Goal: Task Accomplishment & Management: Manage account settings

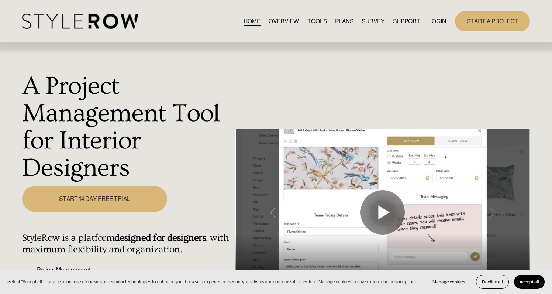
click at [442, 12] on div "HOME OVERVIEW TOOLS PLANS SURVEY SUPPORT" at bounding box center [276, 21] width 508 height 20
click at [438, 18] on link "LOGIN" at bounding box center [438, 21] width 18 height 10
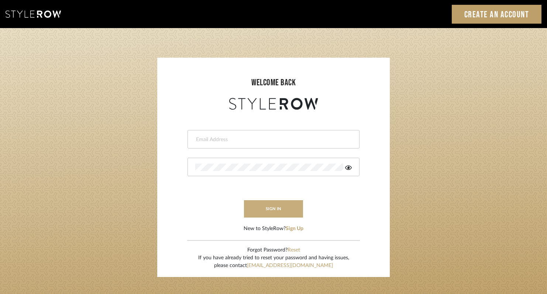
type input "rayeinteriordesign@gmail.com"
click at [288, 210] on button "sign in" at bounding box center [273, 208] width 59 height 17
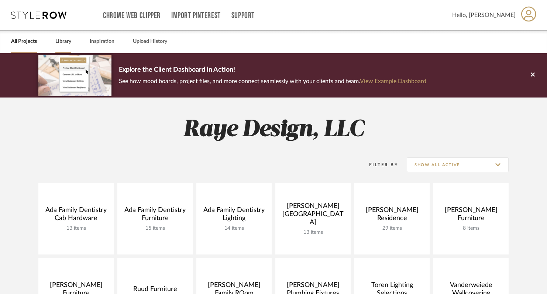
click at [66, 39] on link "Library" at bounding box center [63, 42] width 16 height 10
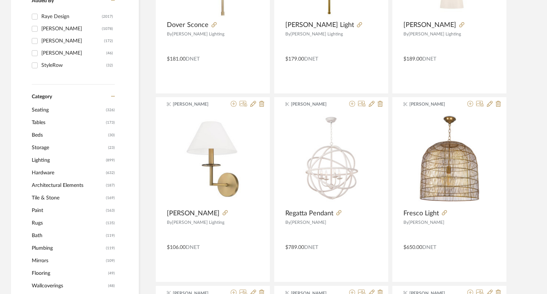
scroll to position [232, 0]
click at [44, 161] on span "Lighting" at bounding box center [68, 160] width 72 height 13
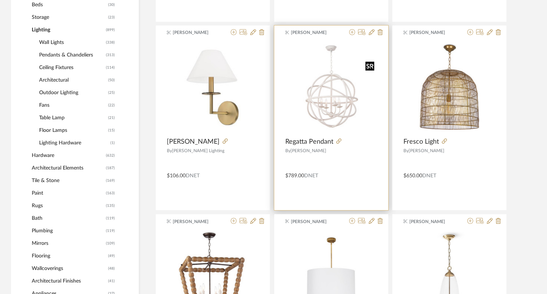
scroll to position [349, 0]
click at [315, 141] on span "Regatta Pendant" at bounding box center [309, 141] width 48 height 8
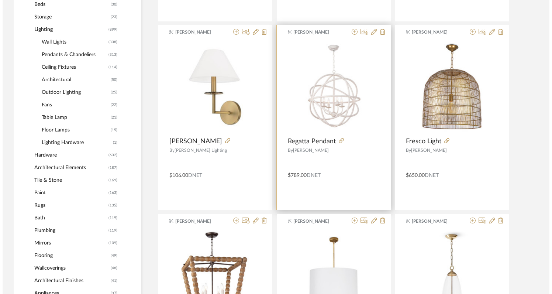
scroll to position [0, 0]
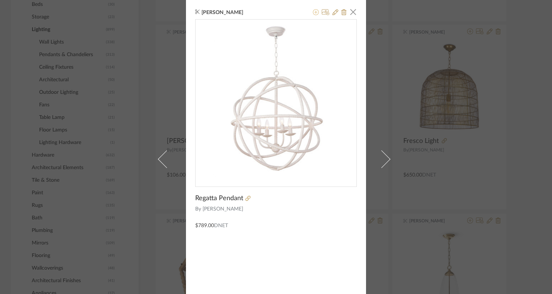
click at [313, 13] on icon at bounding box center [316, 12] width 6 height 6
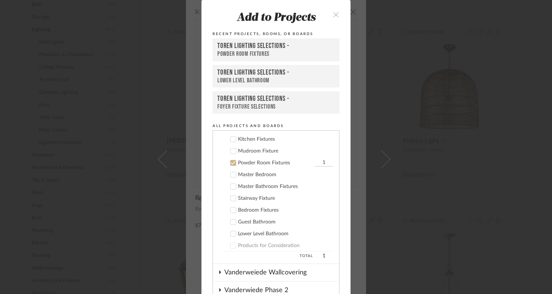
click at [334, 14] on icon "close" at bounding box center [336, 14] width 6 height 6
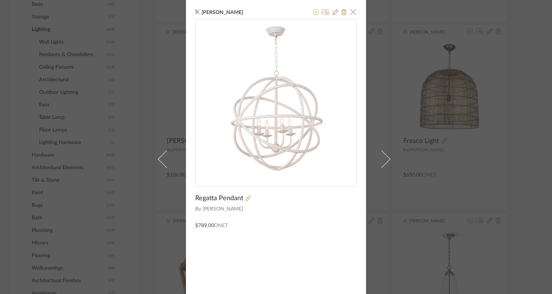
click at [352, 13] on span "button" at bounding box center [353, 11] width 15 height 15
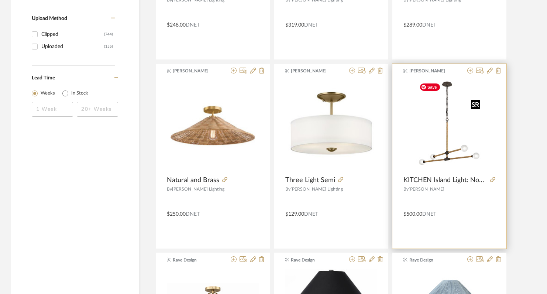
scroll to position [1065, 0]
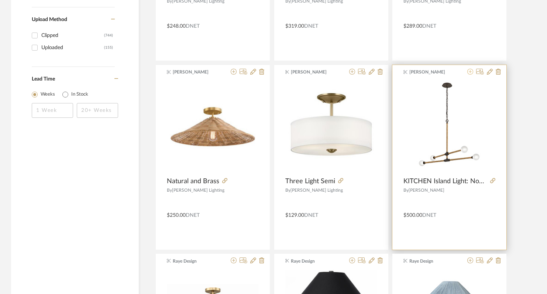
click at [471, 72] on icon at bounding box center [471, 72] width 6 height 6
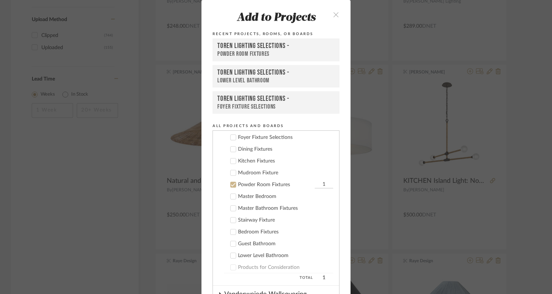
scroll to position [240, 0]
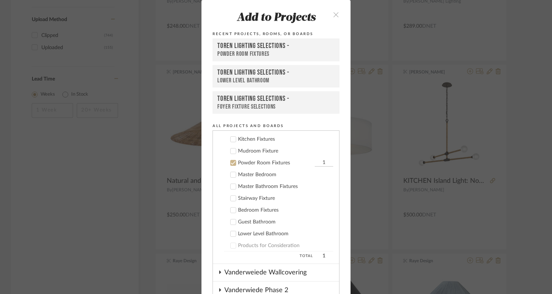
click at [231, 162] on icon at bounding box center [233, 162] width 5 height 5
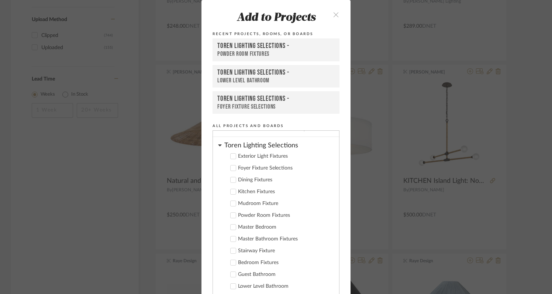
scroll to position [187, 0]
click at [231, 170] on icon at bounding box center [233, 168] width 5 height 5
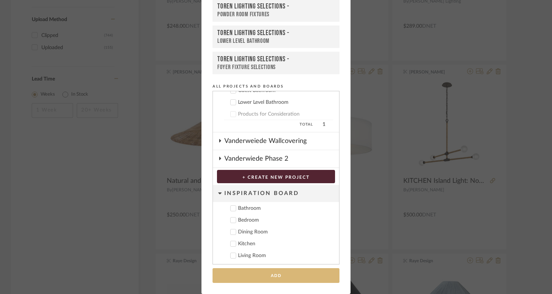
scroll to position [38, 0]
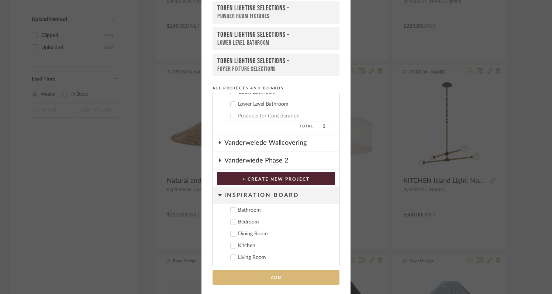
click at [266, 277] on button "Add" at bounding box center [276, 277] width 127 height 15
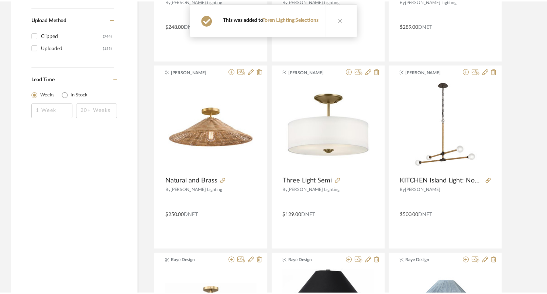
scroll to position [1065, 0]
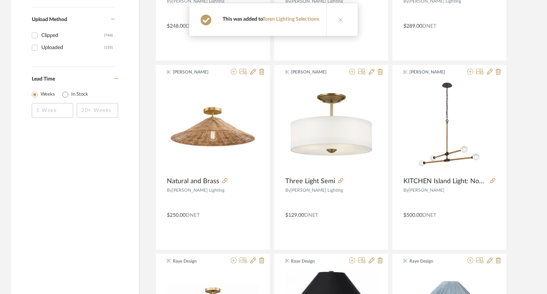
click at [340, 20] on icon at bounding box center [340, 19] width 5 height 5
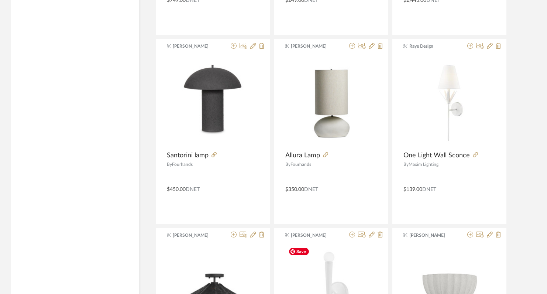
scroll to position [1850, 0]
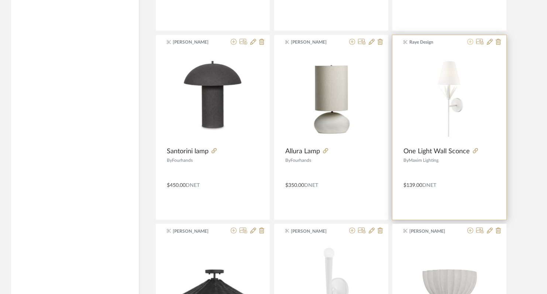
click at [471, 42] on icon at bounding box center [471, 42] width 6 height 6
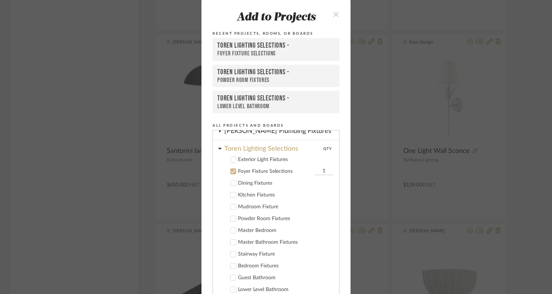
scroll to position [193, 0]
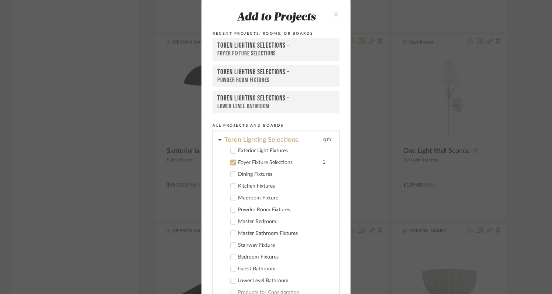
click at [231, 162] on icon at bounding box center [233, 162] width 5 height 5
click at [232, 210] on icon at bounding box center [233, 209] width 5 height 5
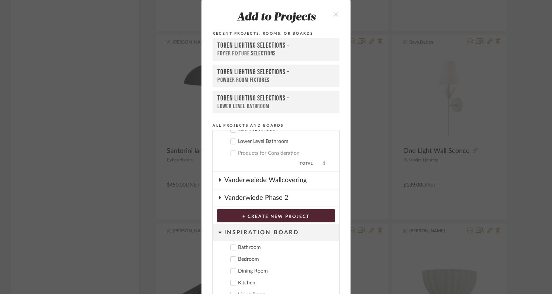
scroll to position [40, 0]
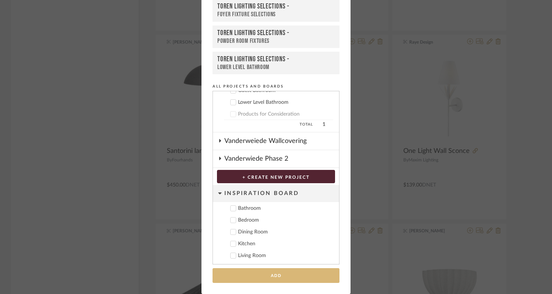
click at [257, 273] on button "Add" at bounding box center [276, 275] width 127 height 15
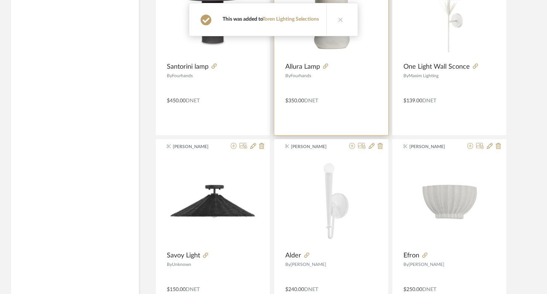
scroll to position [1940, 0]
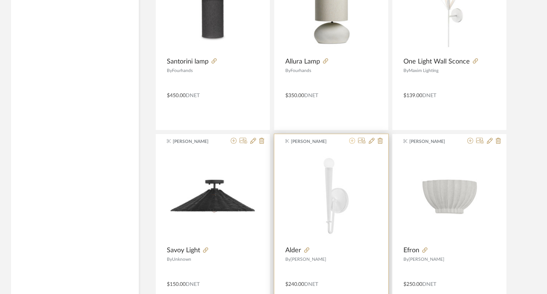
click at [353, 140] on icon at bounding box center [352, 141] width 6 height 6
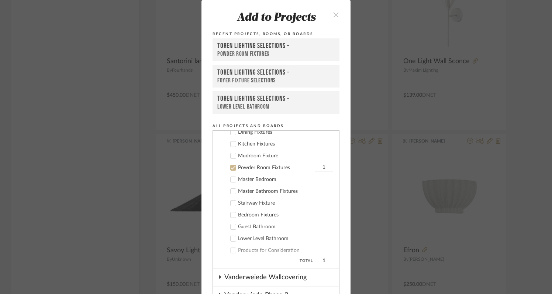
scroll to position [240, 0]
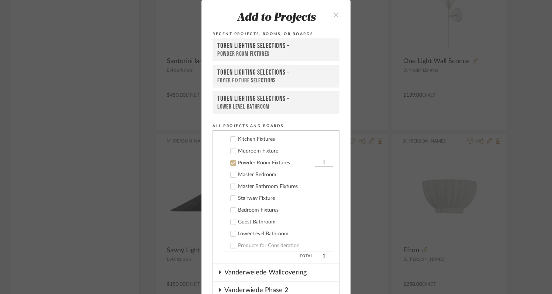
click at [232, 163] on icon at bounding box center [233, 162] width 5 height 5
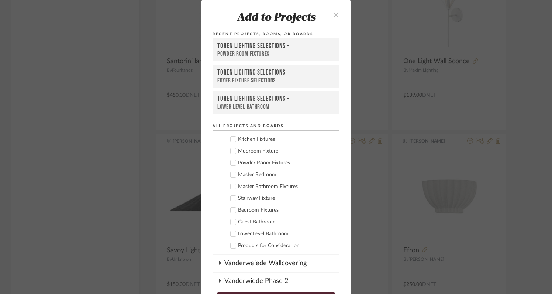
click at [232, 223] on icon at bounding box center [233, 221] width 5 height 5
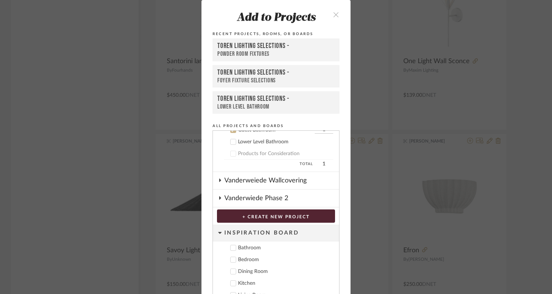
scroll to position [40, 0]
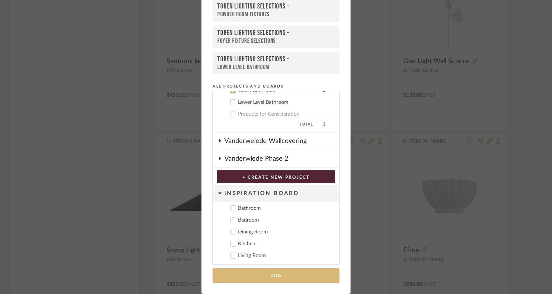
click at [283, 274] on button "Add" at bounding box center [276, 275] width 127 height 15
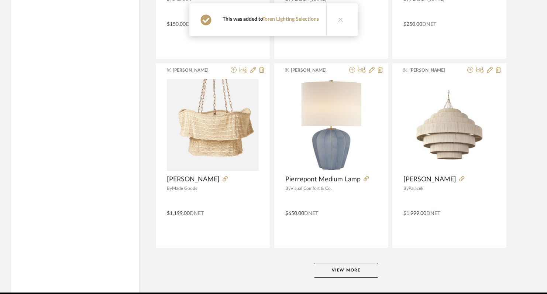
scroll to position [2232, 0]
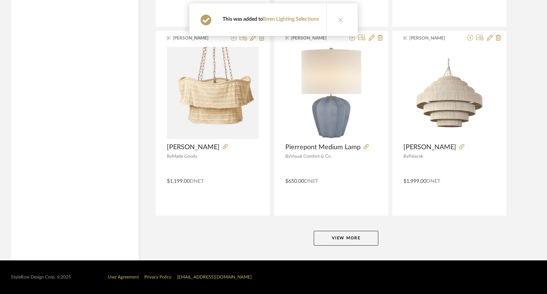
click at [351, 234] on button "View More" at bounding box center [346, 238] width 65 height 15
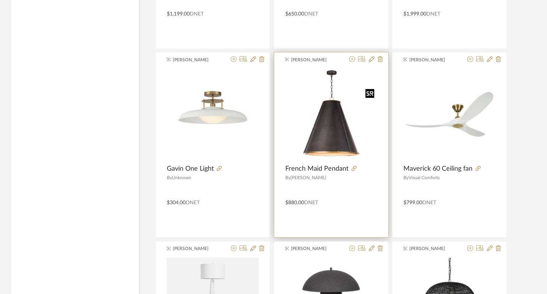
scroll to position [2399, 0]
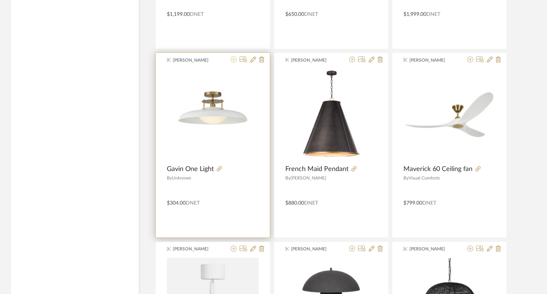
click at [233, 59] on icon at bounding box center [234, 60] width 6 height 6
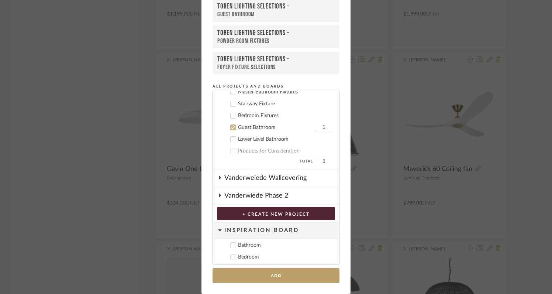
scroll to position [0, 0]
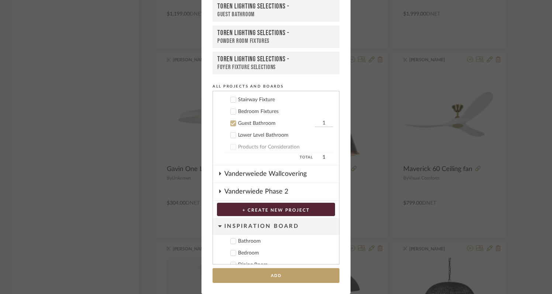
click at [231, 124] on icon at bounding box center [233, 123] width 5 height 5
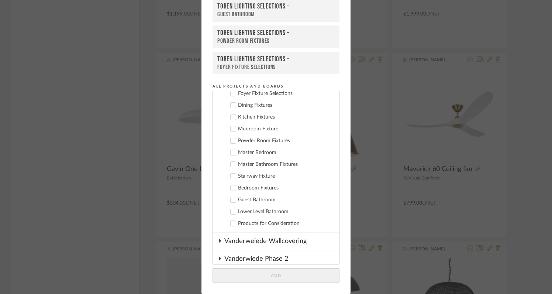
click at [231, 128] on icon at bounding box center [233, 129] width 5 height 4
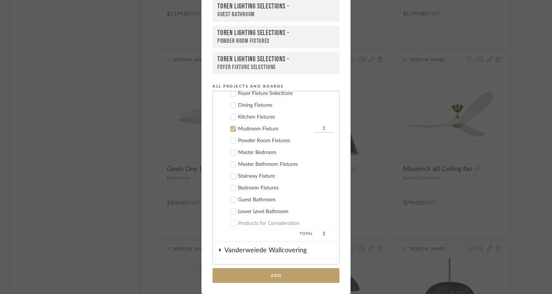
scroll to position [332, 0]
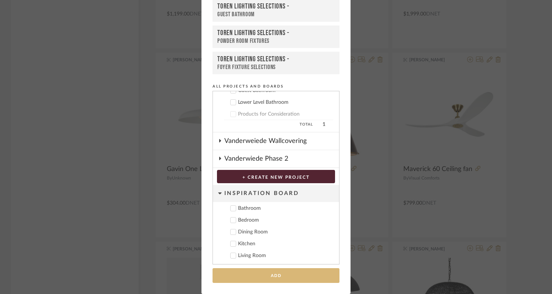
click at [268, 279] on button "Add" at bounding box center [276, 275] width 127 height 15
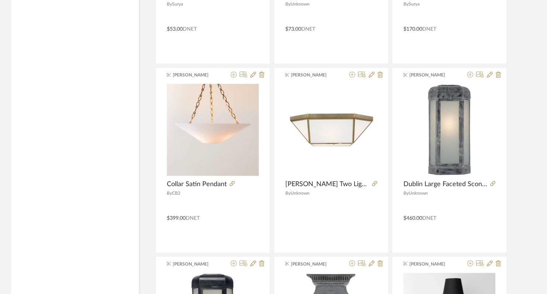
scroll to position [3330, 0]
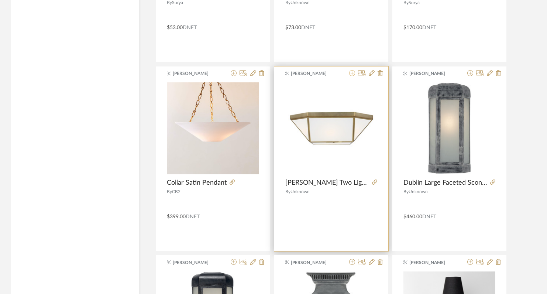
click at [353, 73] on icon at bounding box center [352, 73] width 6 height 6
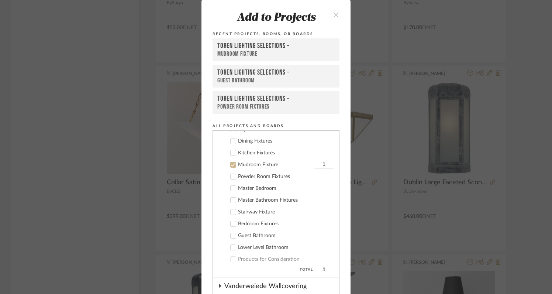
scroll to position [229, 0]
click at [232, 162] on icon at bounding box center [233, 162] width 5 height 5
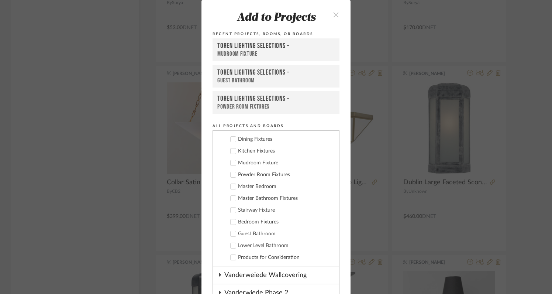
click at [231, 221] on icon at bounding box center [233, 222] width 5 height 4
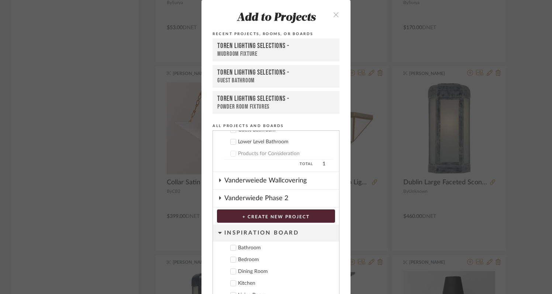
scroll to position [40, 0]
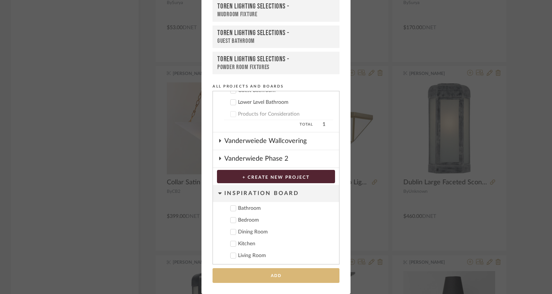
click at [270, 277] on button "Add" at bounding box center [276, 275] width 127 height 15
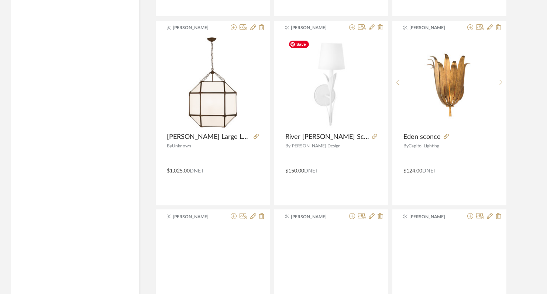
scroll to position [4244, 0]
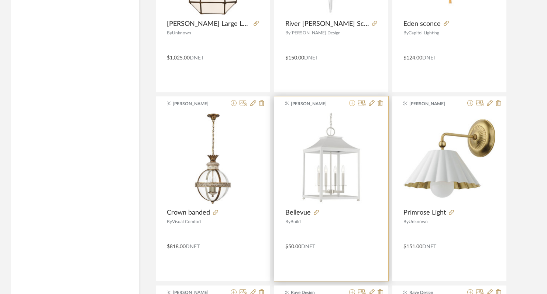
click at [352, 102] on icon at bounding box center [352, 103] width 6 height 6
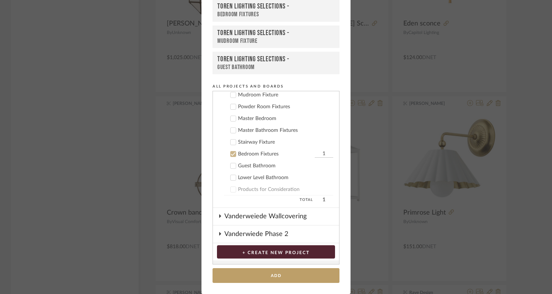
scroll to position [288, 0]
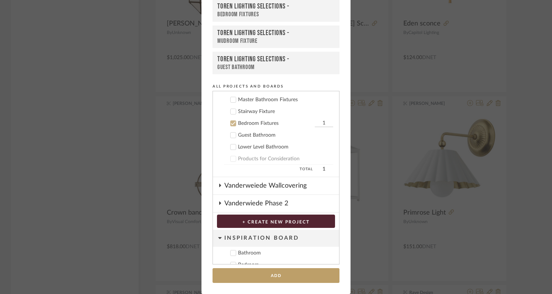
click at [232, 122] on icon at bounding box center [233, 124] width 5 height 4
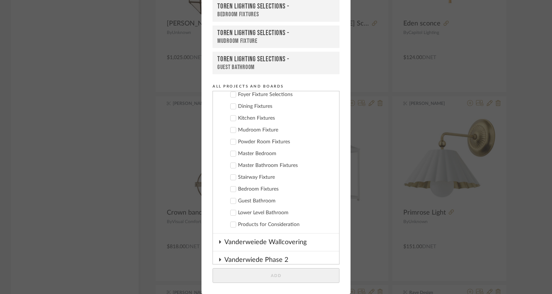
scroll to position [222, 0]
click at [231, 130] on icon at bounding box center [233, 131] width 5 height 4
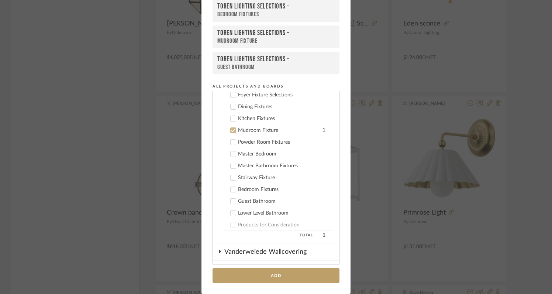
click at [231, 130] on icon at bounding box center [233, 131] width 5 height 4
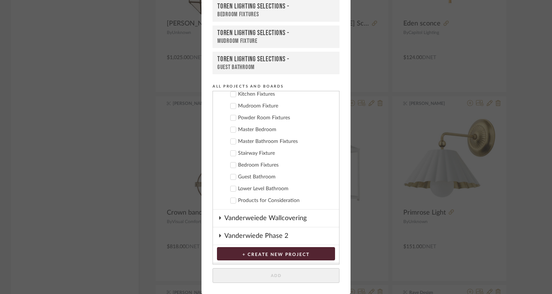
scroll to position [246, 0]
click at [232, 131] on icon at bounding box center [233, 129] width 5 height 5
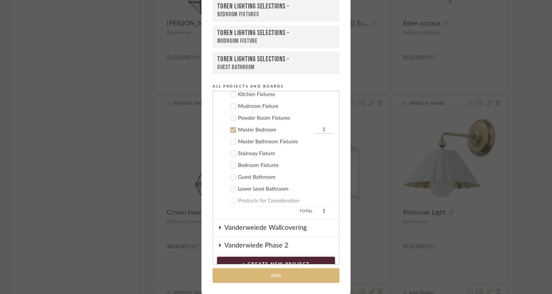
click at [287, 277] on button "Add" at bounding box center [276, 275] width 127 height 15
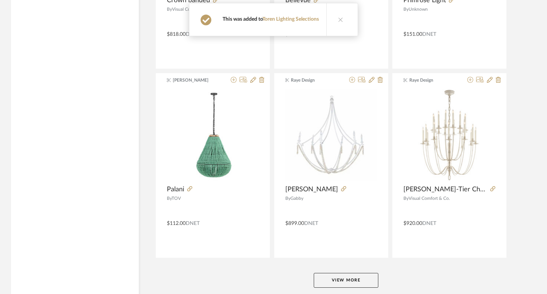
scroll to position [4499, 0]
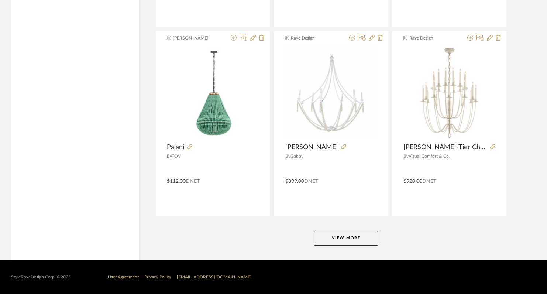
click at [361, 237] on button "View More" at bounding box center [346, 238] width 65 height 15
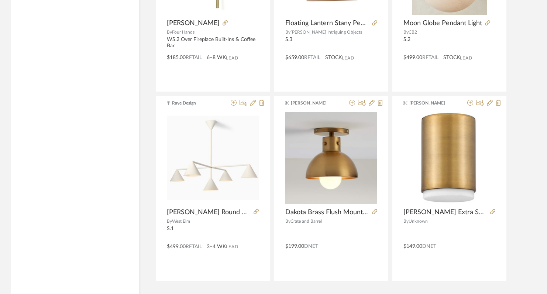
scroll to position [6765, 0]
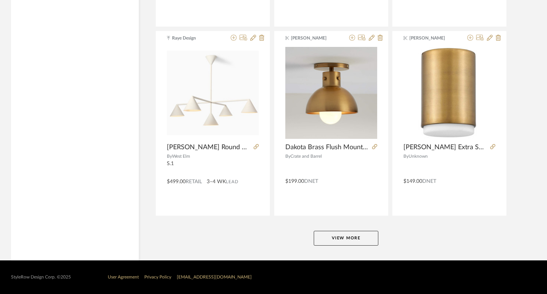
click at [343, 237] on button "View More" at bounding box center [346, 238] width 65 height 15
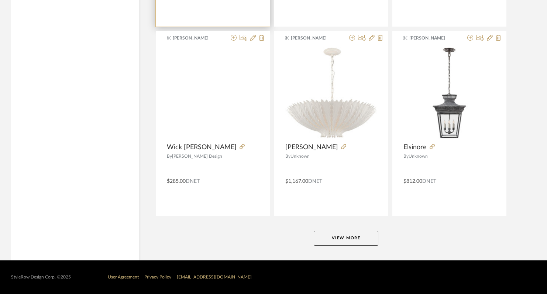
scroll to position [9032, 0]
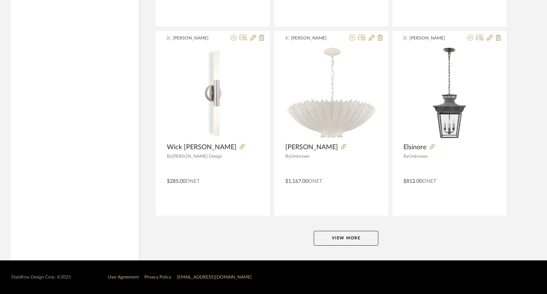
click at [331, 236] on button "View More" at bounding box center [346, 238] width 65 height 15
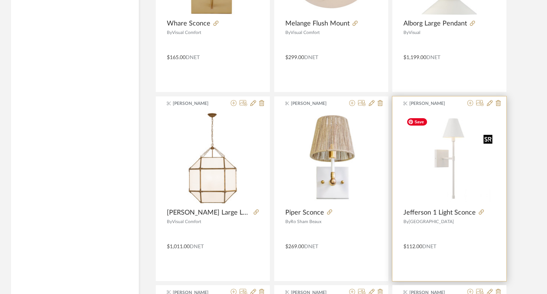
scroll to position [9745, 0]
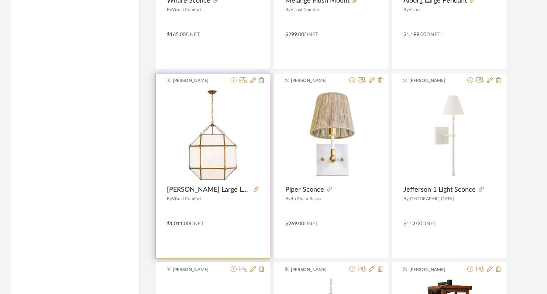
click at [234, 79] on icon at bounding box center [234, 80] width 6 height 6
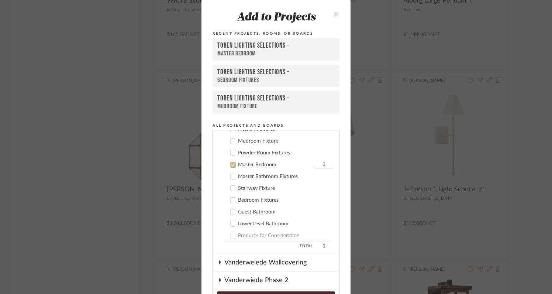
scroll to position [252, 0]
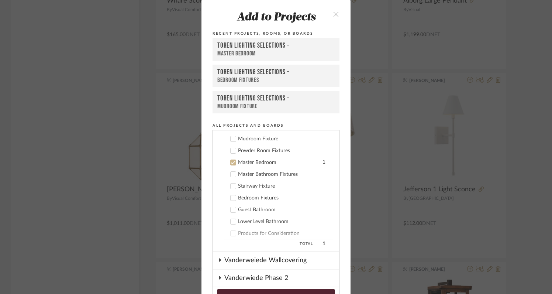
click at [231, 162] on icon at bounding box center [233, 162] width 5 height 5
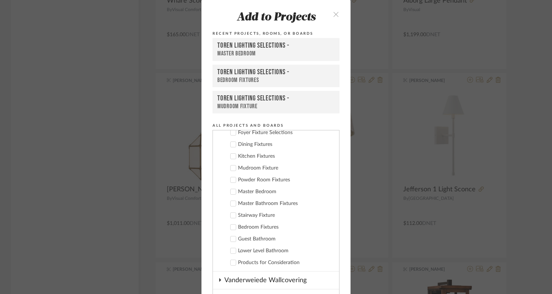
scroll to position [202, 0]
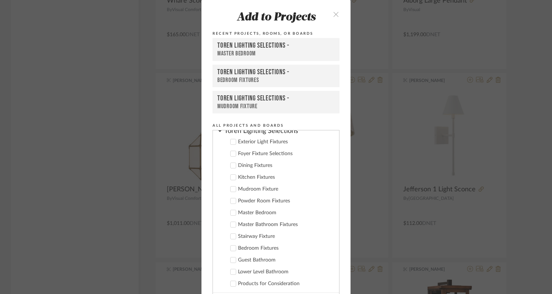
click at [232, 152] on icon at bounding box center [233, 153] width 5 height 5
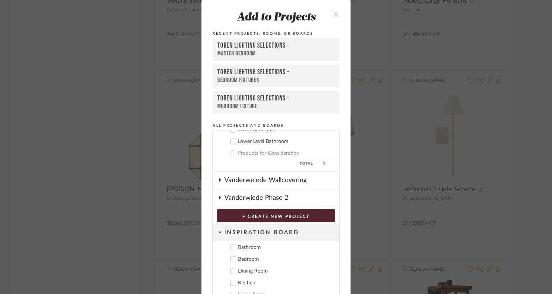
scroll to position [40, 0]
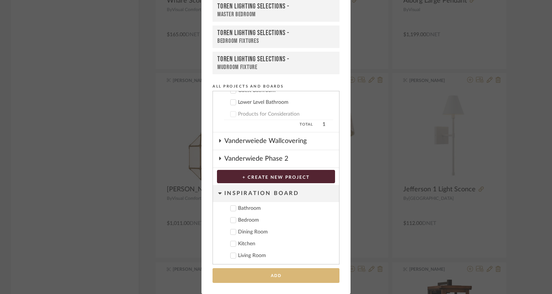
click at [281, 277] on button "Add" at bounding box center [276, 275] width 127 height 15
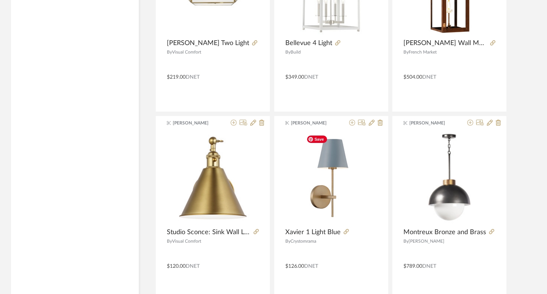
scroll to position [10117, 0]
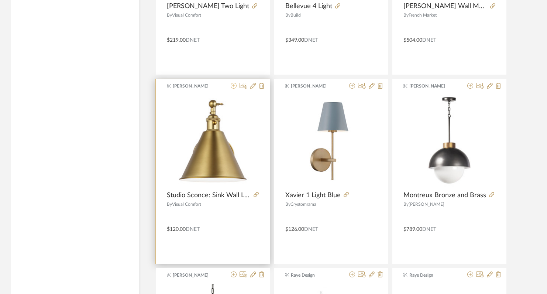
click at [234, 87] on icon at bounding box center [234, 86] width 6 height 6
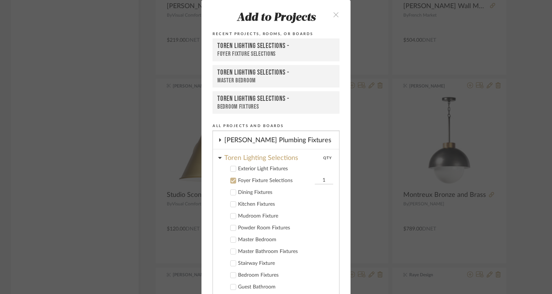
scroll to position [193, 0]
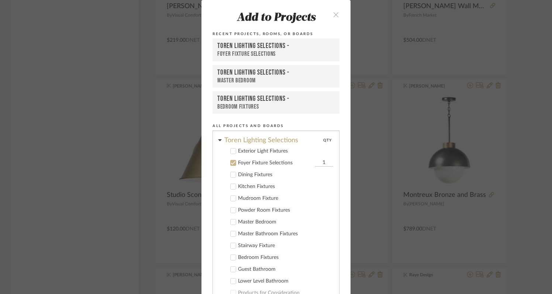
click at [232, 165] on icon at bounding box center [233, 162] width 5 height 5
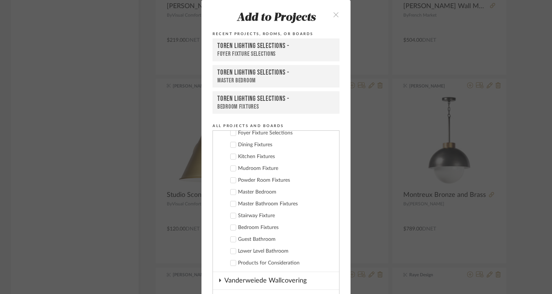
scroll to position [222, 0]
click at [232, 157] on icon at bounding box center [233, 158] width 5 height 4
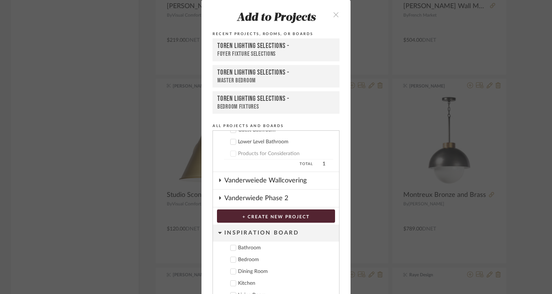
scroll to position [40, 0]
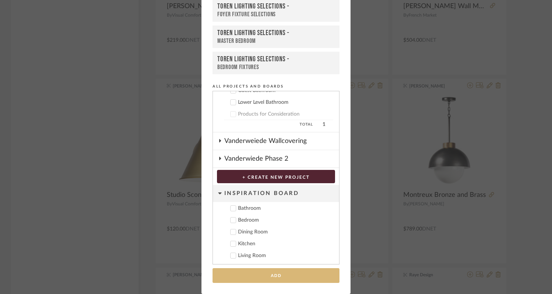
click at [290, 275] on button "Add" at bounding box center [276, 275] width 127 height 15
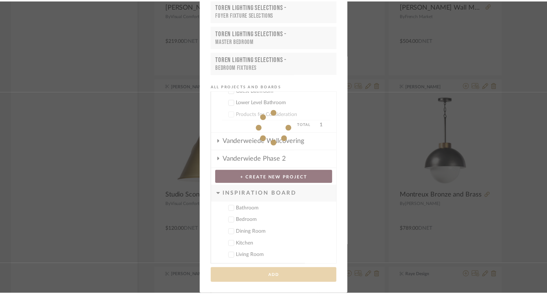
scroll to position [10117, 0]
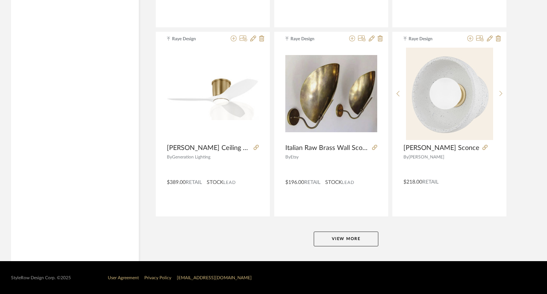
scroll to position [11299, 0]
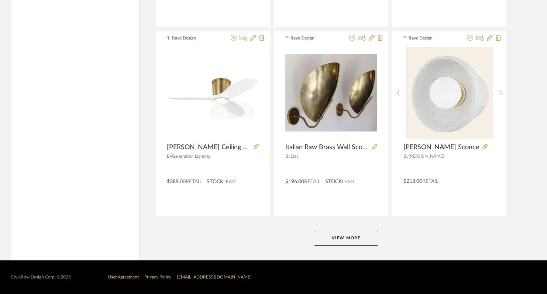
click at [365, 240] on button "View More" at bounding box center [346, 238] width 65 height 15
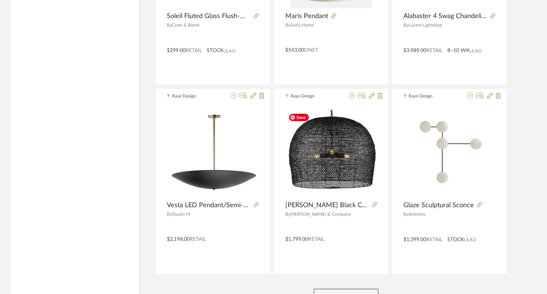
scroll to position [13565, 0]
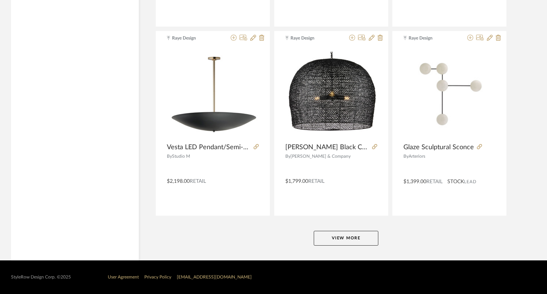
click at [365, 238] on button "View More" at bounding box center [346, 238] width 65 height 15
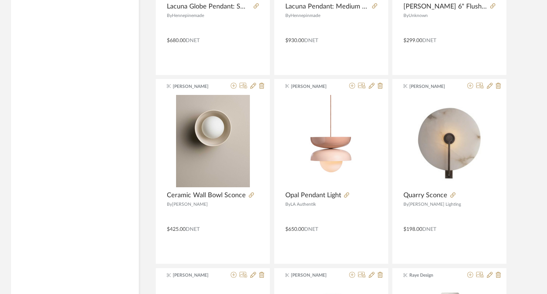
scroll to position [15832, 0]
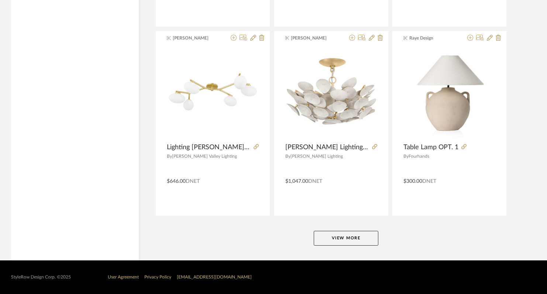
click at [352, 239] on button "View More" at bounding box center [346, 238] width 65 height 15
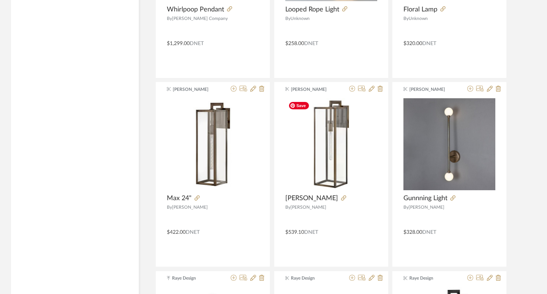
scroll to position [16727, 0]
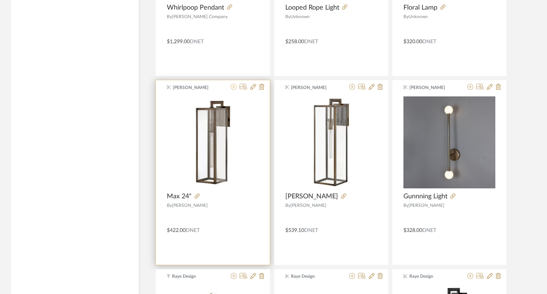
click at [233, 87] on icon at bounding box center [234, 87] width 6 height 6
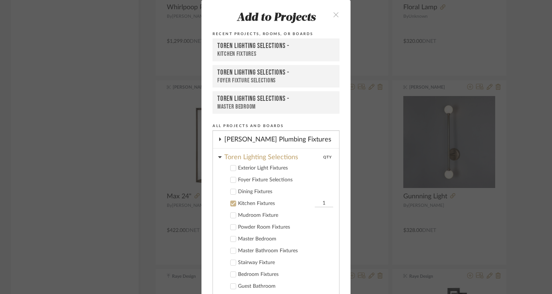
scroll to position [217, 0]
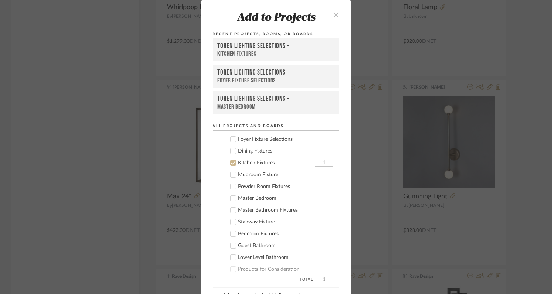
click at [232, 161] on icon at bounding box center [233, 162] width 5 height 5
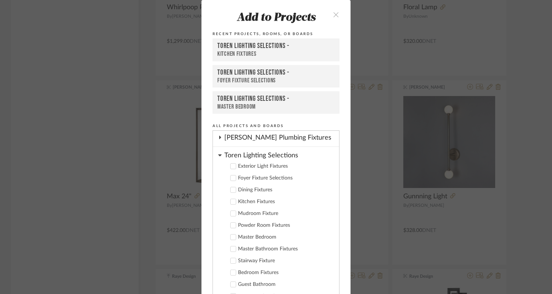
scroll to position [174, 0]
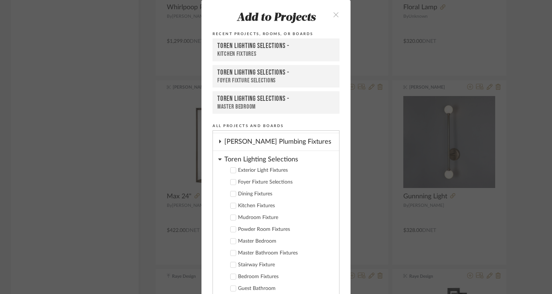
click at [232, 172] on icon at bounding box center [233, 170] width 5 height 5
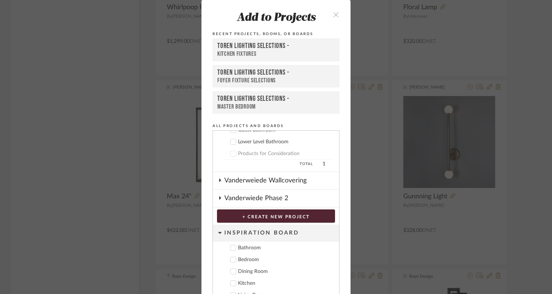
scroll to position [40, 0]
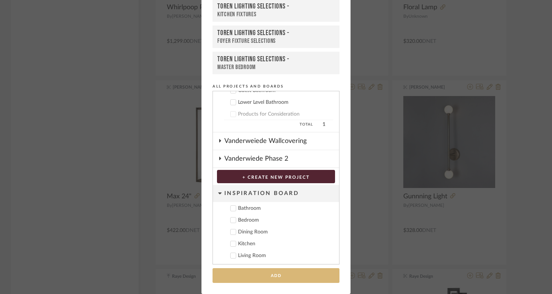
click at [277, 280] on button "Add" at bounding box center [276, 275] width 127 height 15
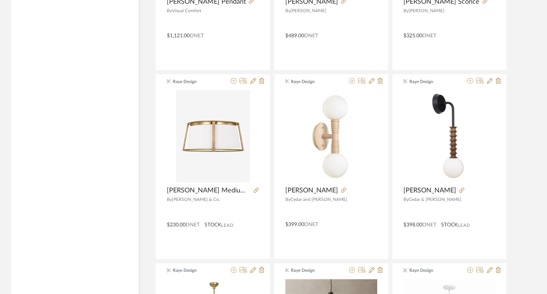
scroll to position [17488, 0]
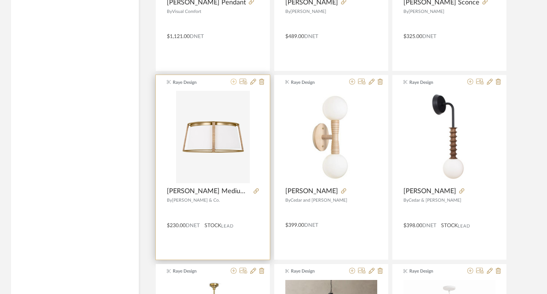
click at [234, 84] on icon at bounding box center [234, 82] width 6 height 6
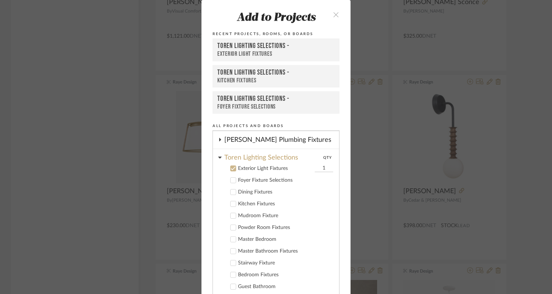
scroll to position [181, 0]
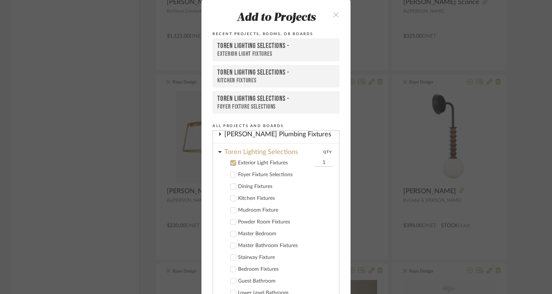
click at [231, 162] on icon at bounding box center [233, 162] width 5 height 5
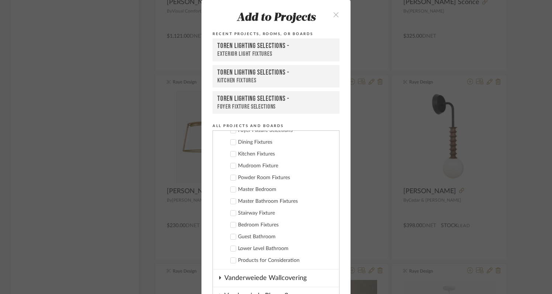
scroll to position [230, 0]
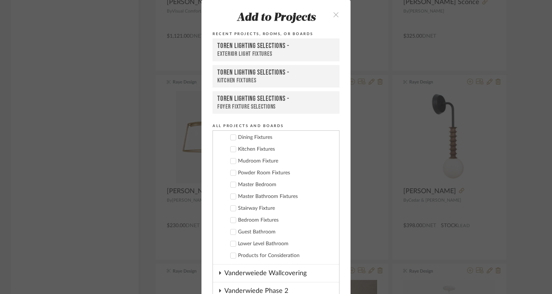
click at [234, 220] on label "Bedroom Fixtures" at bounding box center [278, 219] width 109 height 7
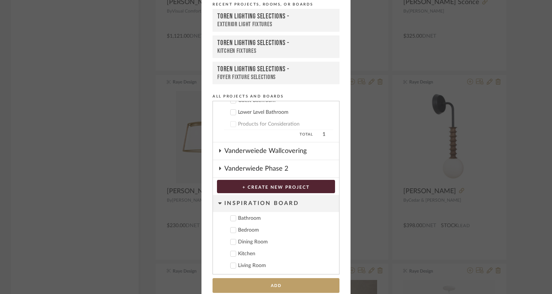
scroll to position [40, 0]
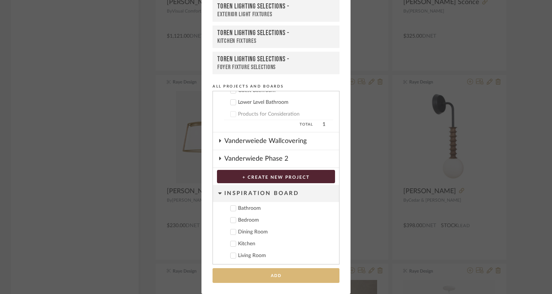
click at [290, 274] on button "Add" at bounding box center [276, 275] width 127 height 15
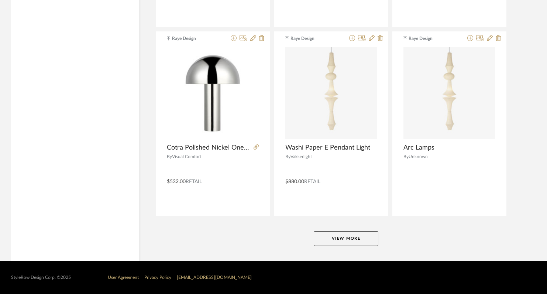
scroll to position [18099, 0]
click at [369, 243] on button "View More" at bounding box center [346, 238] width 65 height 15
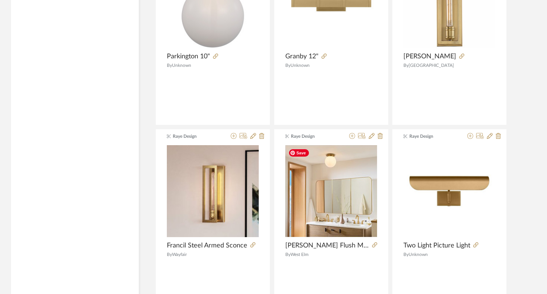
scroll to position [18756, 0]
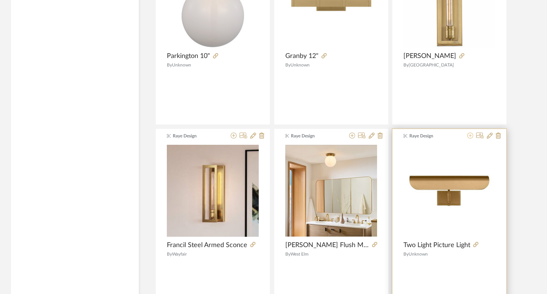
click at [470, 136] on icon at bounding box center [471, 136] width 6 height 6
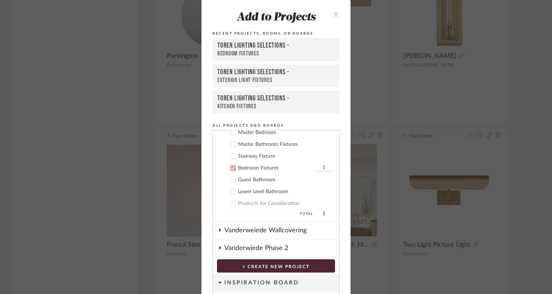
scroll to position [288, 0]
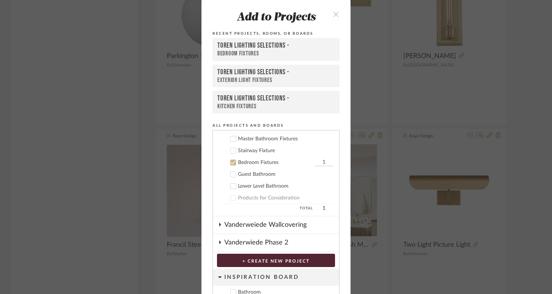
click at [232, 162] on icon at bounding box center [233, 163] width 5 height 4
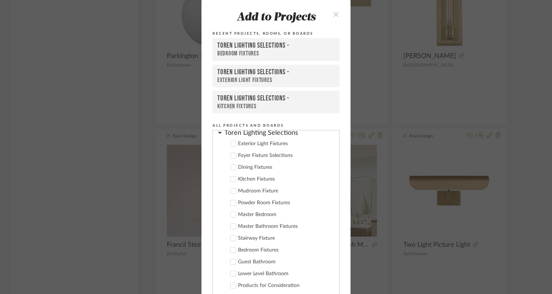
scroll to position [199, 0]
click at [232, 170] on icon at bounding box center [233, 168] width 5 height 5
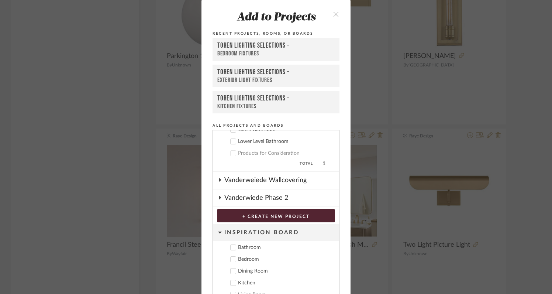
scroll to position [40, 0]
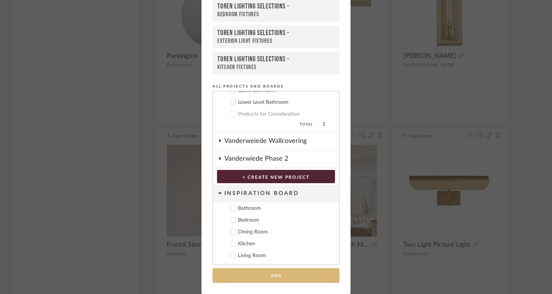
click at [272, 275] on button "Add" at bounding box center [276, 275] width 127 height 15
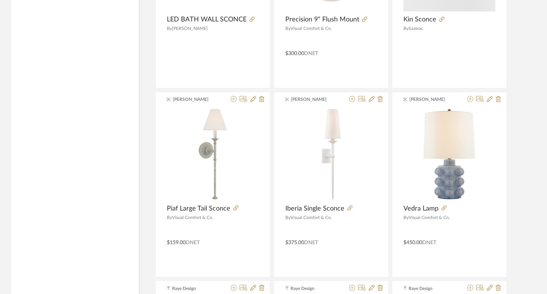
scroll to position [19184, 0]
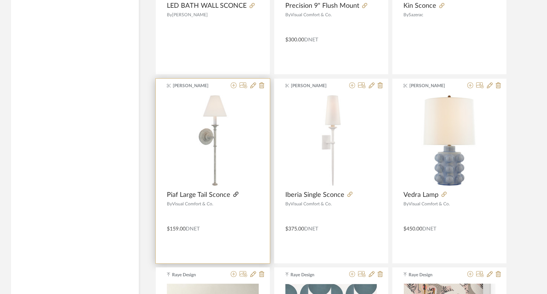
click at [235, 194] on icon at bounding box center [235, 194] width 5 height 5
click at [233, 86] on icon at bounding box center [234, 85] width 6 height 6
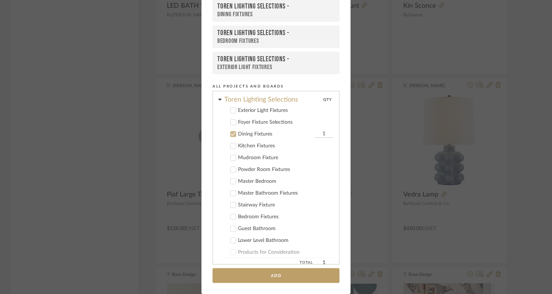
scroll to position [205, 0]
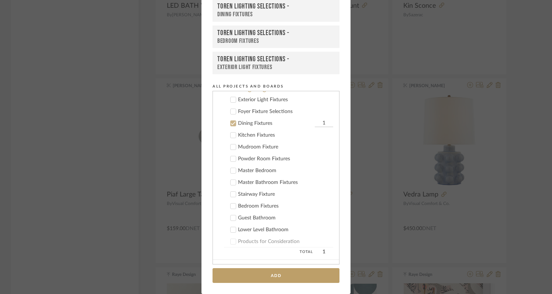
click at [231, 124] on icon at bounding box center [233, 123] width 5 height 5
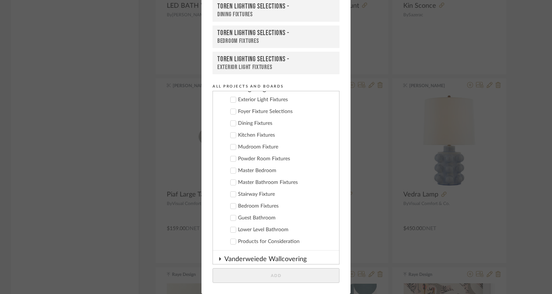
click at [233, 184] on icon at bounding box center [233, 182] width 5 height 5
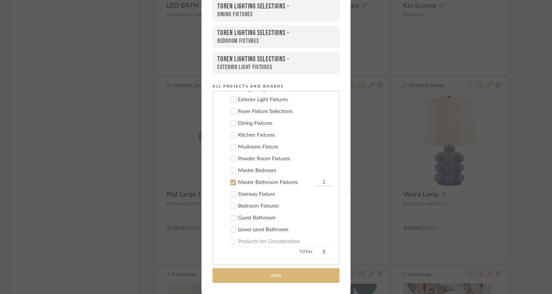
click at [274, 277] on button "Add" at bounding box center [276, 275] width 127 height 15
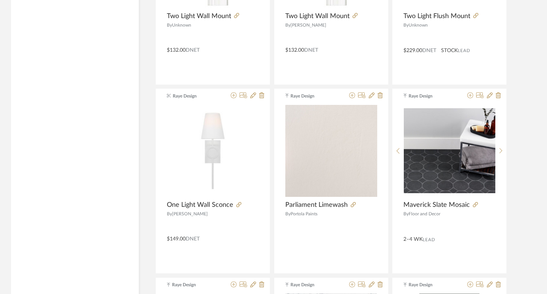
scroll to position [20363, 0]
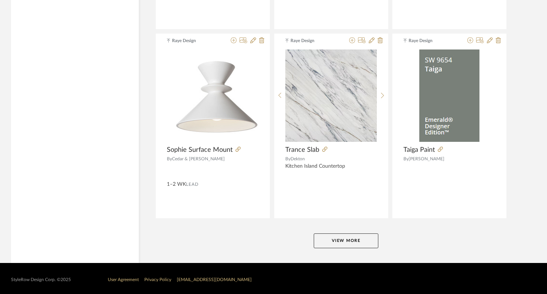
click at [331, 239] on button "View More" at bounding box center [346, 240] width 65 height 15
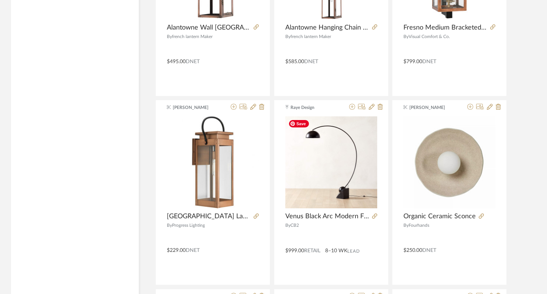
scroll to position [21997, 0]
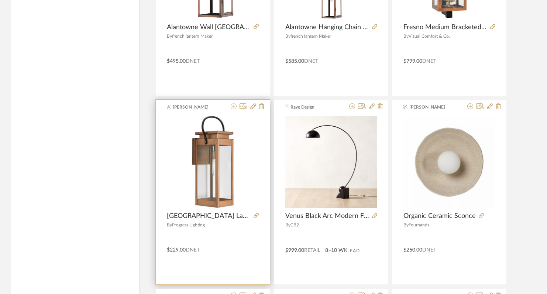
click at [234, 108] on icon at bounding box center [234, 106] width 6 height 6
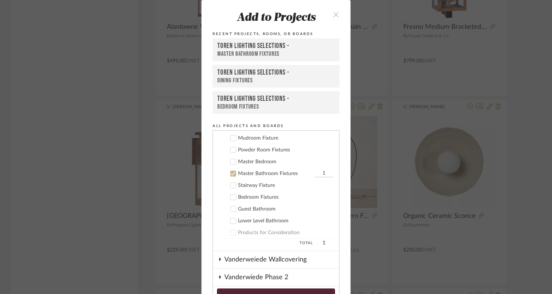
scroll to position [264, 0]
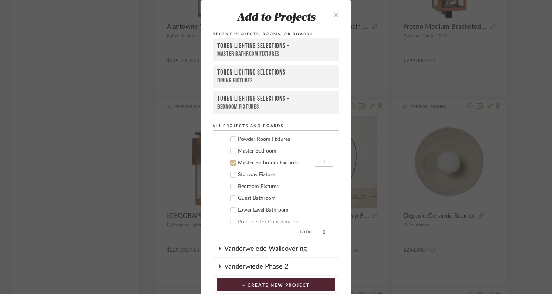
click at [231, 166] on div at bounding box center [233, 163] width 6 height 6
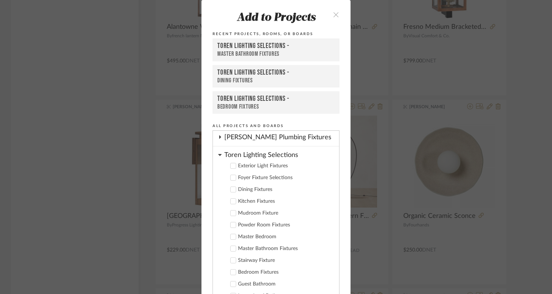
scroll to position [172, 0]
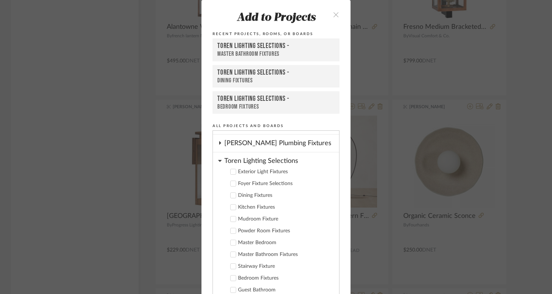
click at [231, 172] on icon at bounding box center [233, 172] width 5 height 4
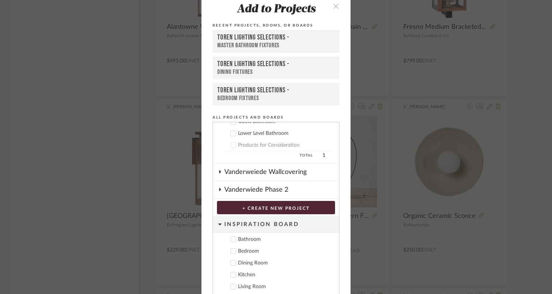
scroll to position [40, 0]
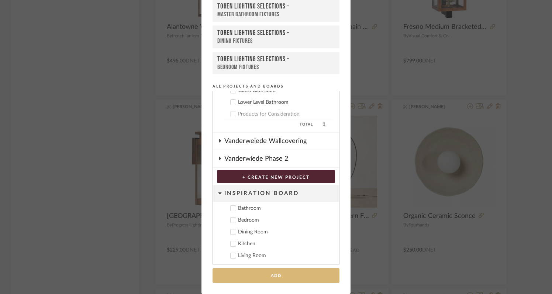
click at [277, 278] on button "Add" at bounding box center [276, 275] width 127 height 15
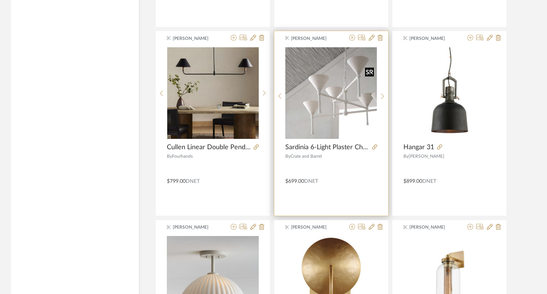
scroll to position [22441, 0]
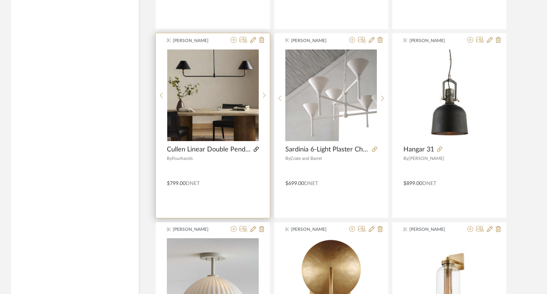
click at [257, 148] on icon at bounding box center [256, 149] width 5 height 5
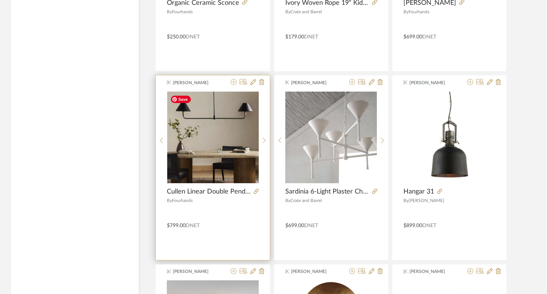
scroll to position [22397, 0]
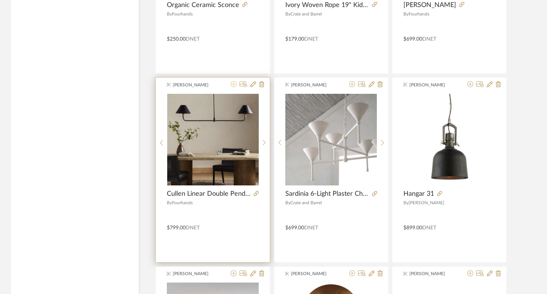
click at [233, 85] on icon at bounding box center [234, 84] width 6 height 6
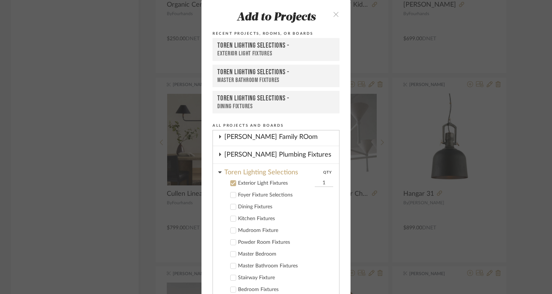
scroll to position [181, 0]
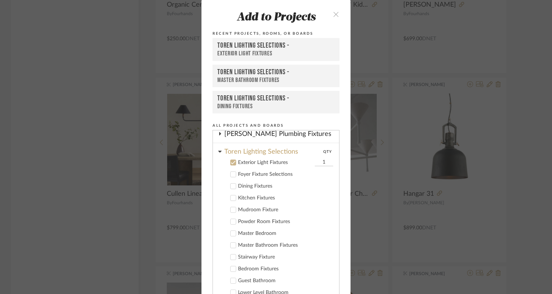
click at [232, 162] on icon at bounding box center [233, 162] width 5 height 5
click at [232, 188] on icon at bounding box center [233, 186] width 5 height 5
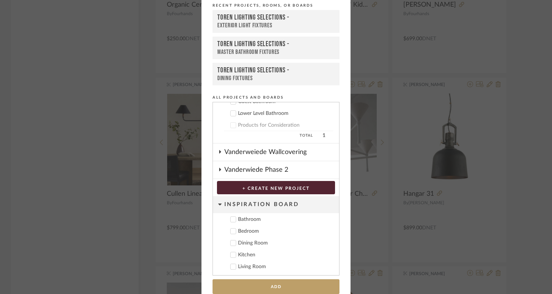
scroll to position [40, 0]
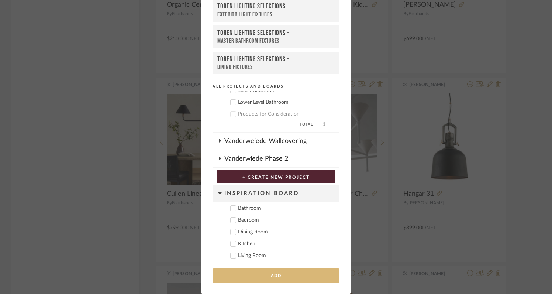
click at [266, 277] on button "Add" at bounding box center [276, 275] width 127 height 15
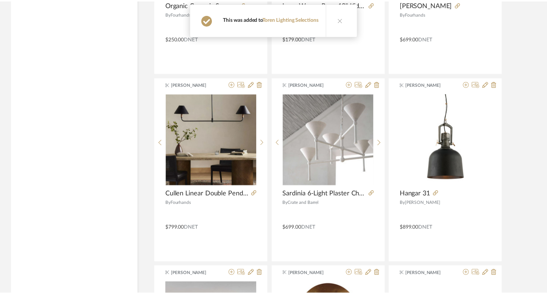
scroll to position [22397, 0]
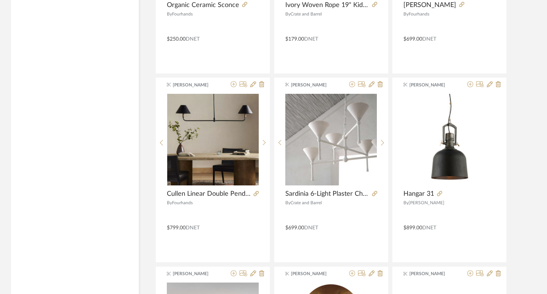
scroll to position [22632, 0]
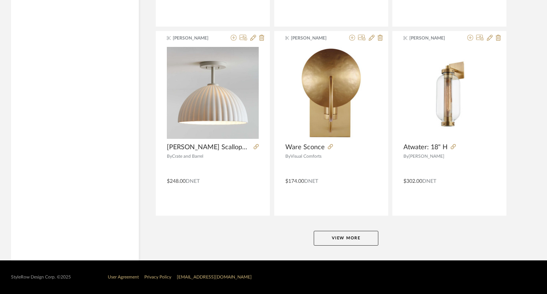
click at [359, 237] on button "View More" at bounding box center [346, 238] width 65 height 15
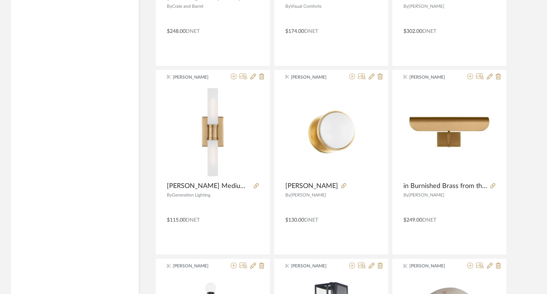
scroll to position [22782, 0]
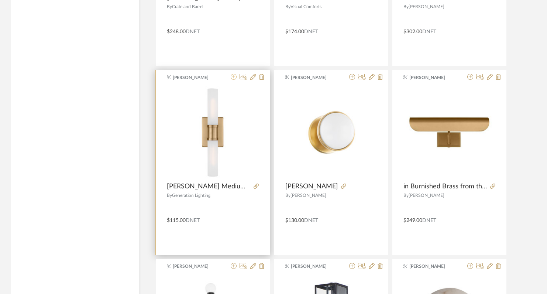
click at [234, 77] on icon at bounding box center [234, 77] width 6 height 6
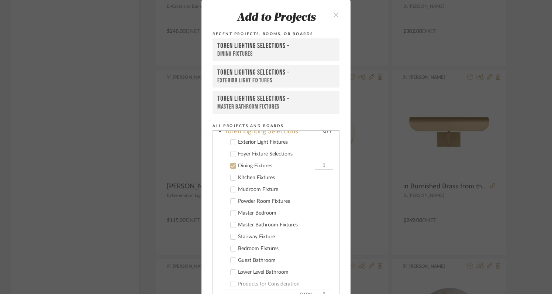
scroll to position [205, 0]
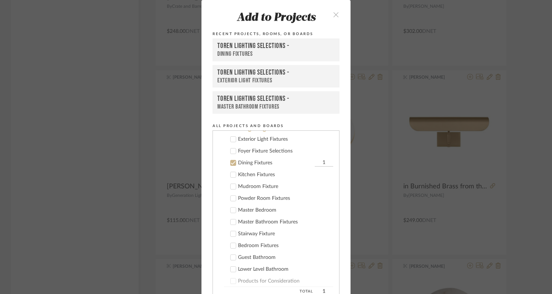
click at [232, 165] on icon at bounding box center [233, 162] width 5 height 5
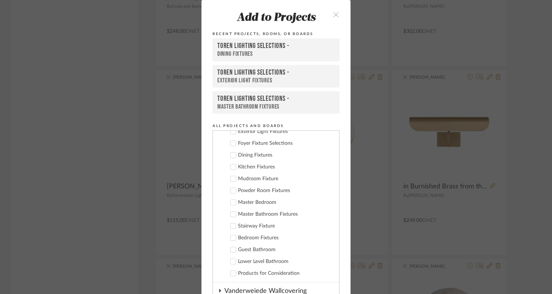
click at [232, 262] on icon at bounding box center [233, 261] width 5 height 5
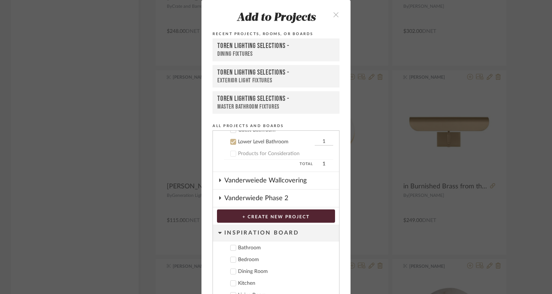
scroll to position [40, 0]
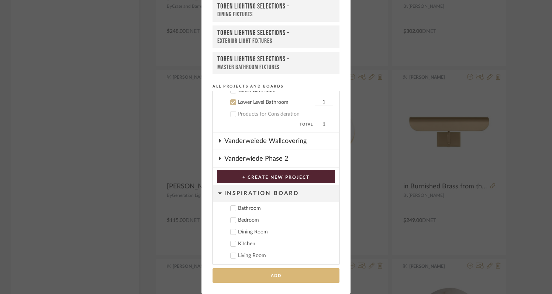
click at [244, 273] on button "Add" at bounding box center [276, 275] width 127 height 15
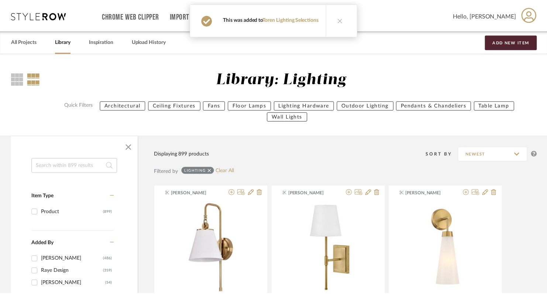
scroll to position [22782, 0]
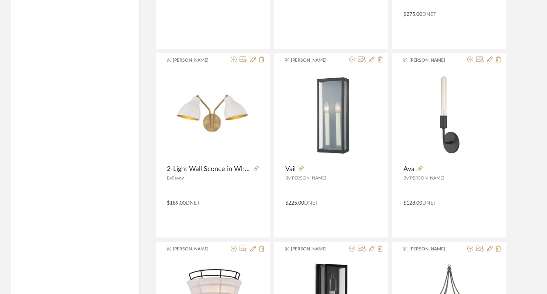
scroll to position [23946, 0]
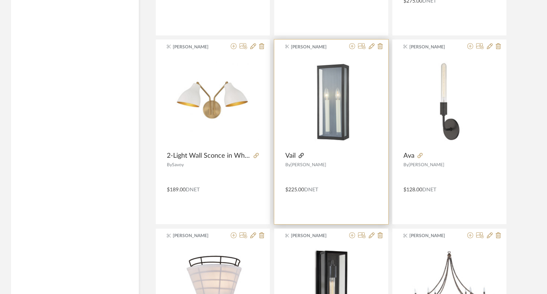
click at [300, 156] on icon at bounding box center [301, 155] width 5 height 5
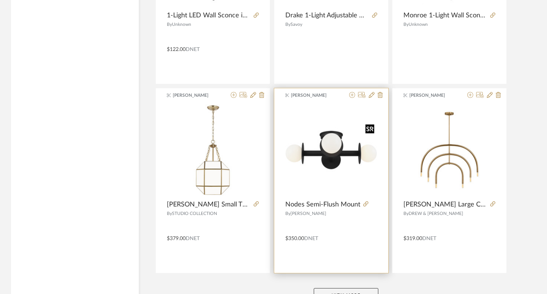
scroll to position [24899, 0]
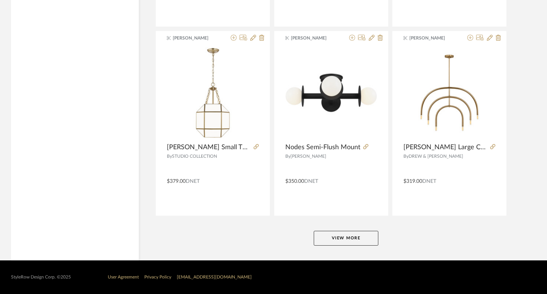
click at [358, 239] on button "View More" at bounding box center [346, 238] width 65 height 15
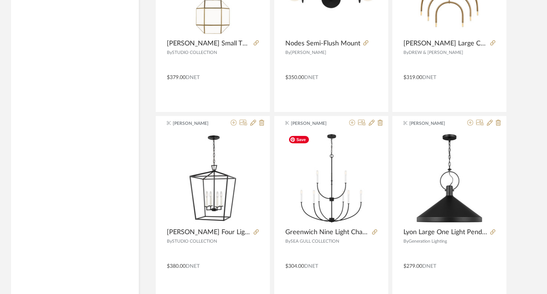
scroll to position [25003, 0]
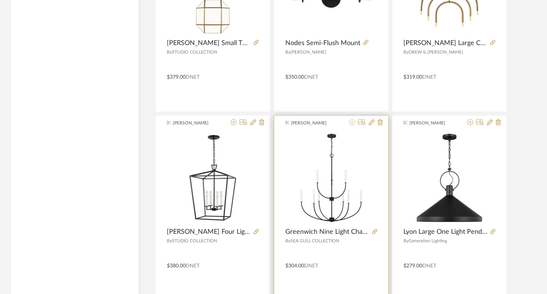
click at [353, 123] on icon at bounding box center [352, 122] width 6 height 6
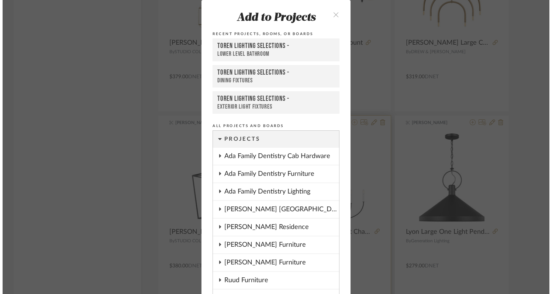
scroll to position [0, 0]
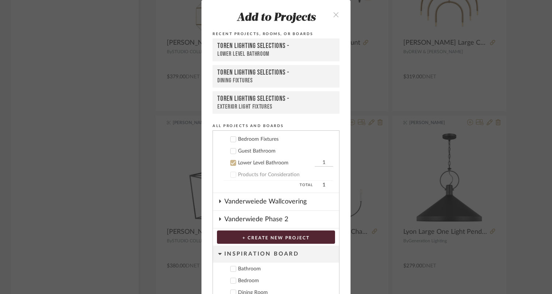
click at [231, 161] on icon at bounding box center [233, 162] width 5 height 5
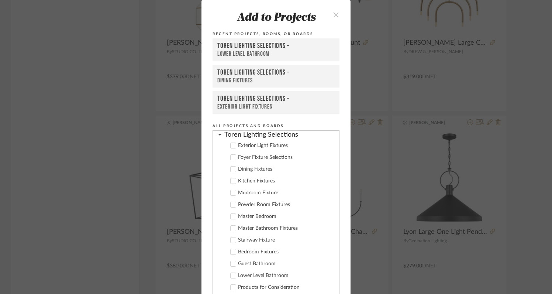
scroll to position [202, 0]
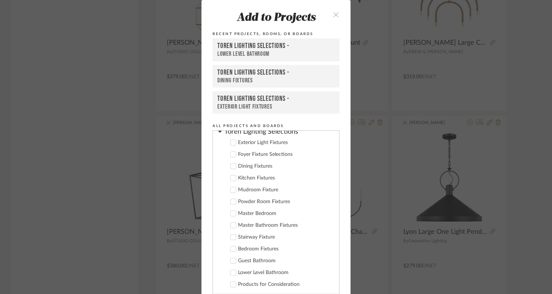
click at [231, 237] on icon at bounding box center [233, 236] width 5 height 5
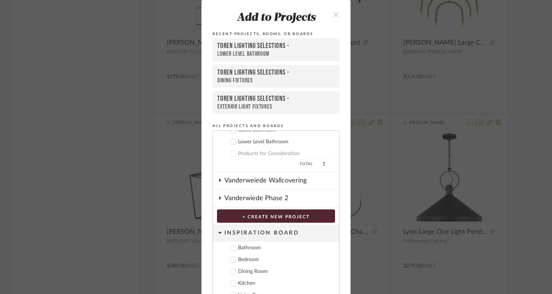
scroll to position [40, 0]
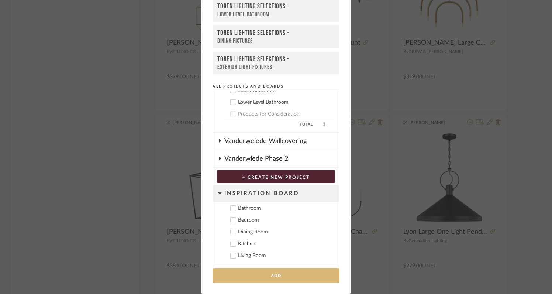
click at [261, 277] on button "Add" at bounding box center [276, 275] width 127 height 15
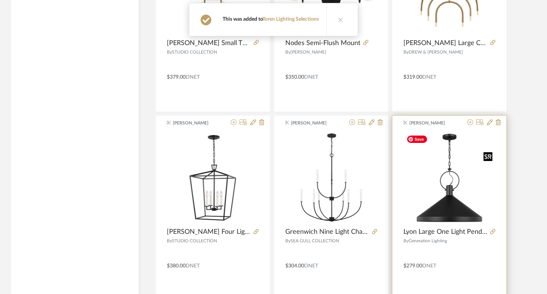
scroll to position [25234, 0]
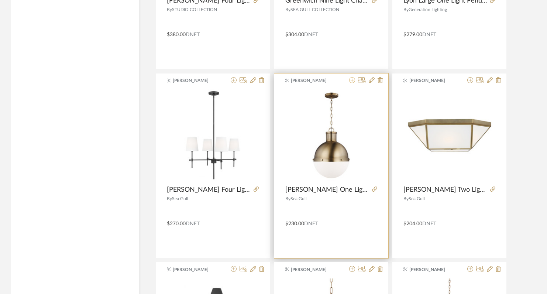
click at [352, 81] on icon at bounding box center [352, 80] width 6 height 6
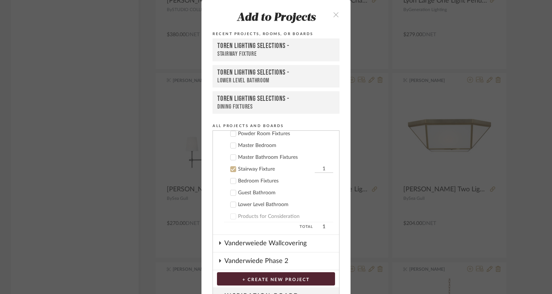
scroll to position [276, 0]
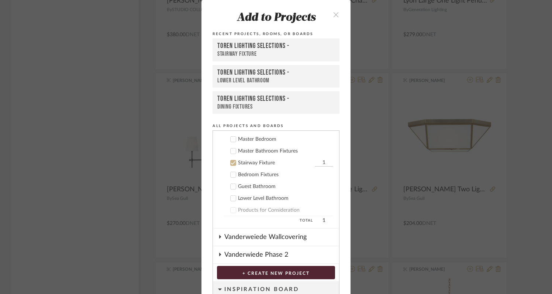
click at [232, 164] on icon at bounding box center [233, 162] width 5 height 5
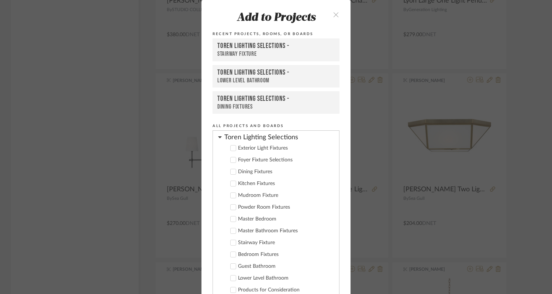
scroll to position [195, 0]
click at [231, 187] on icon at bounding box center [233, 184] width 5 height 5
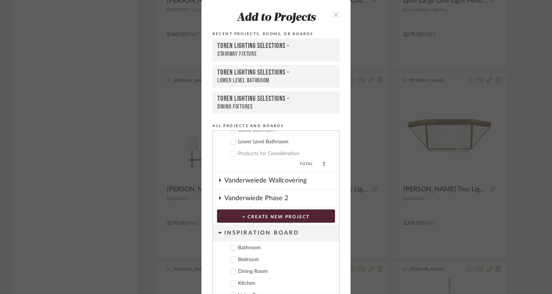
scroll to position [40, 0]
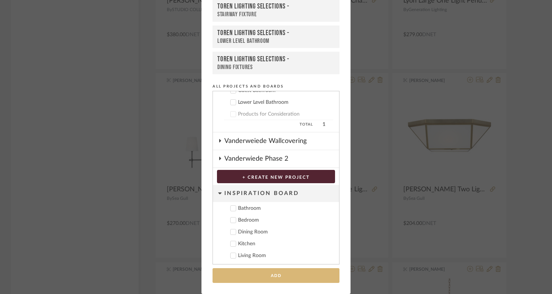
click at [253, 275] on button "Add" at bounding box center [276, 275] width 127 height 15
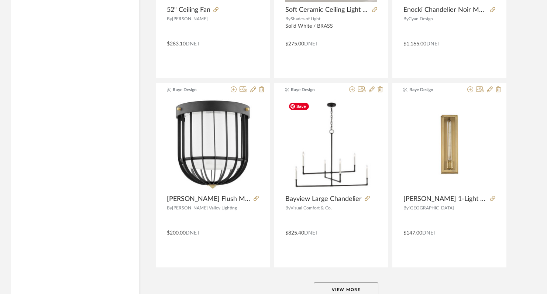
scroll to position [27166, 0]
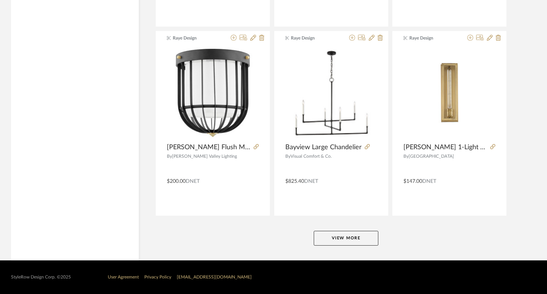
click at [331, 241] on button "View More" at bounding box center [346, 238] width 65 height 15
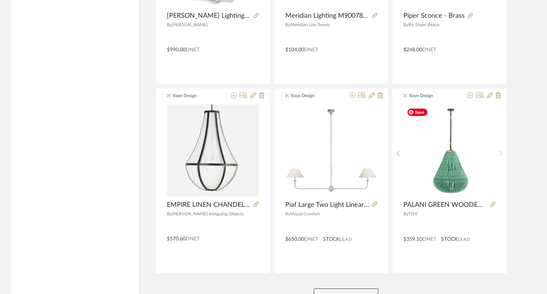
scroll to position [29378, 0]
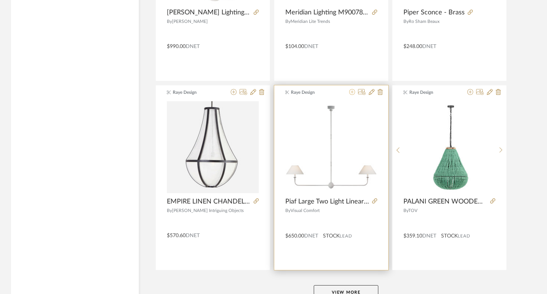
click at [352, 93] on icon at bounding box center [352, 92] width 6 height 6
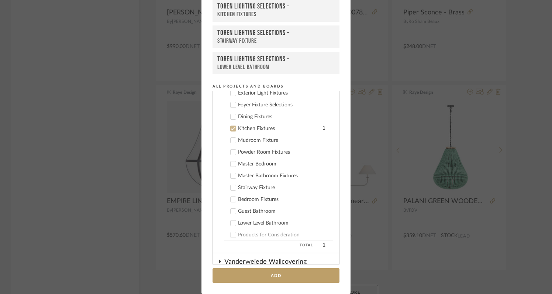
scroll to position [217, 0]
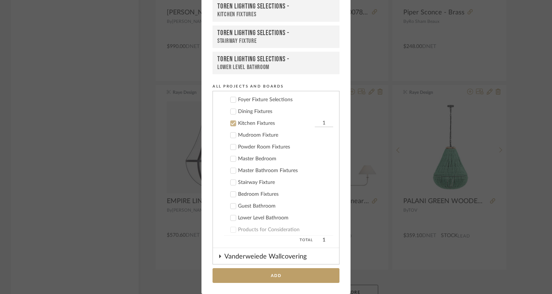
click at [231, 123] on icon at bounding box center [233, 124] width 5 height 4
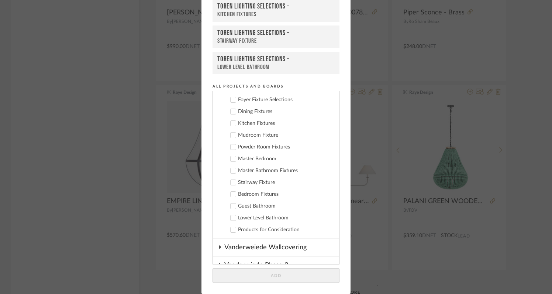
click at [230, 106] on cdk-nested-tree-node "Dining Fixtures" at bounding box center [273, 111] width 120 height 12
click at [231, 112] on icon at bounding box center [233, 111] width 5 height 5
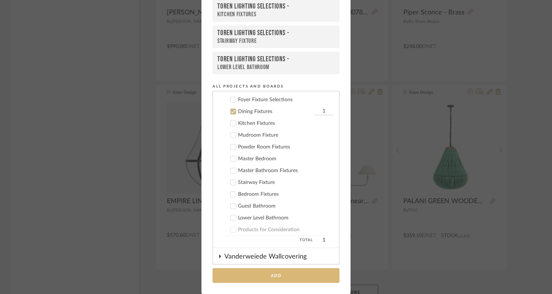
click at [278, 280] on button "Add" at bounding box center [276, 275] width 127 height 15
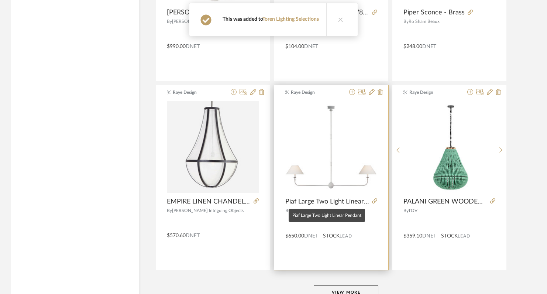
scroll to position [29432, 0]
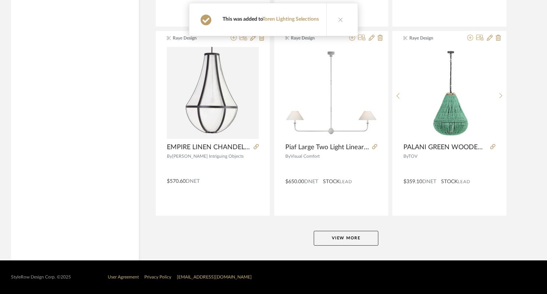
click at [333, 239] on button "View More" at bounding box center [346, 238] width 65 height 15
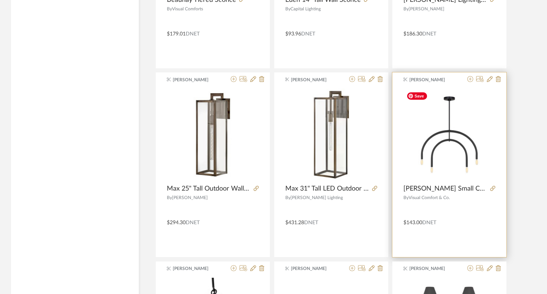
scroll to position [29956, 0]
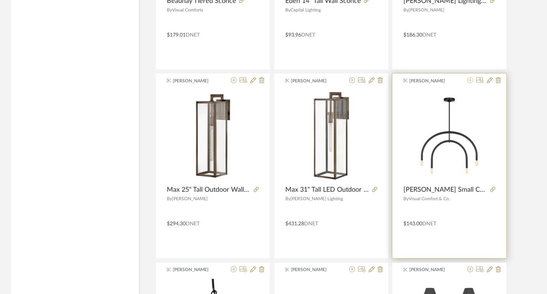
click at [470, 82] on icon at bounding box center [471, 80] width 6 height 6
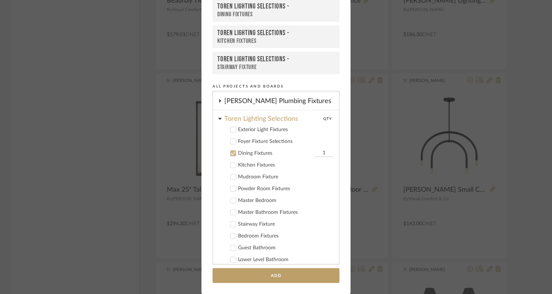
scroll to position [205, 0]
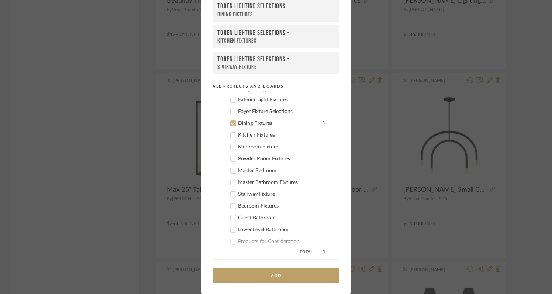
click at [231, 123] on icon at bounding box center [233, 124] width 5 height 4
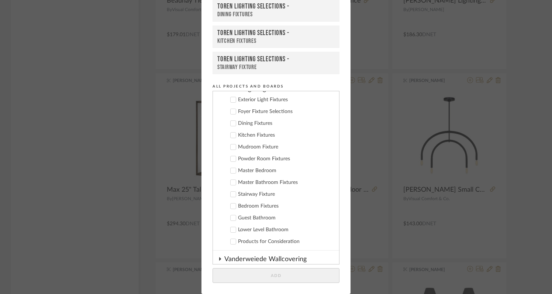
click at [232, 194] on icon at bounding box center [233, 194] width 5 height 5
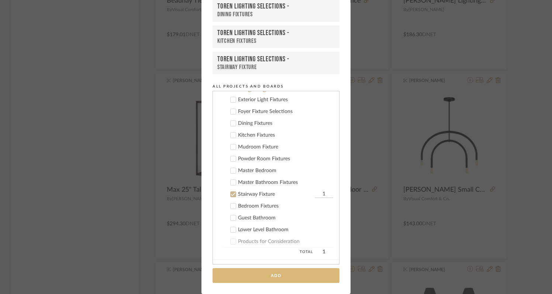
click at [252, 275] on button "Add" at bounding box center [276, 275] width 127 height 15
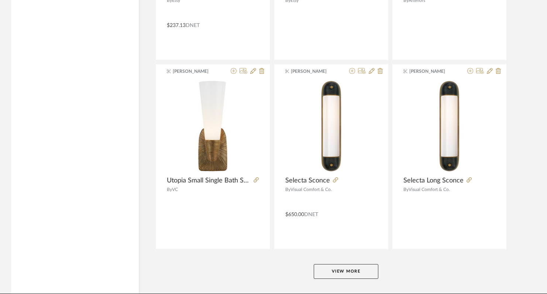
scroll to position [31699, 0]
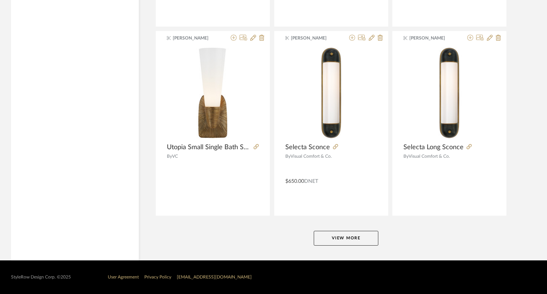
click at [343, 239] on button "View More" at bounding box center [346, 238] width 65 height 15
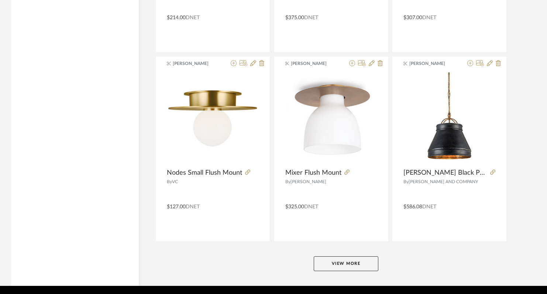
scroll to position [33966, 0]
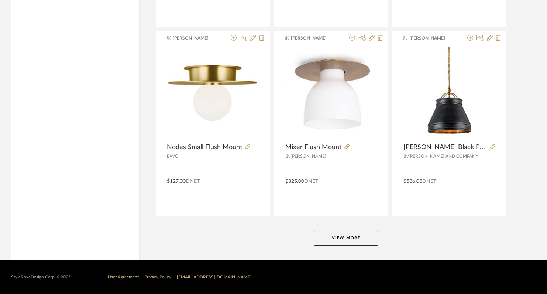
click at [341, 238] on button "View More" at bounding box center [346, 238] width 65 height 15
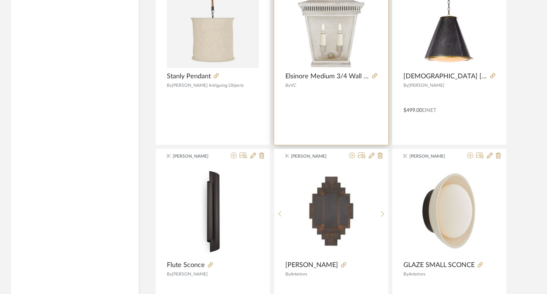
scroll to position [34398, 0]
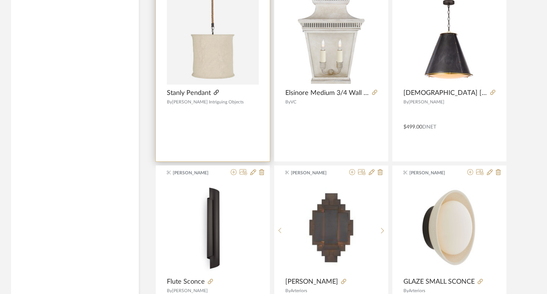
click at [216, 92] on icon at bounding box center [216, 92] width 5 height 5
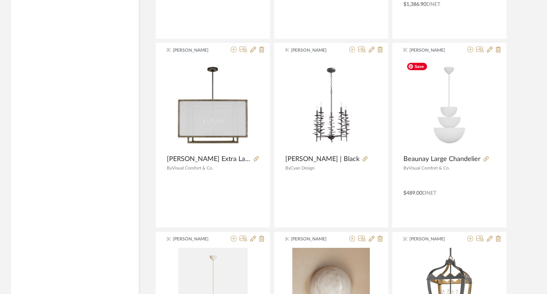
scroll to position [36031, 0]
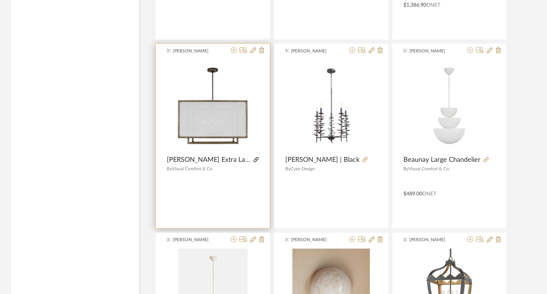
click at [256, 159] on icon at bounding box center [256, 159] width 5 height 5
click at [216, 161] on span "Brockway Extra Large Lantern" at bounding box center [209, 160] width 84 height 8
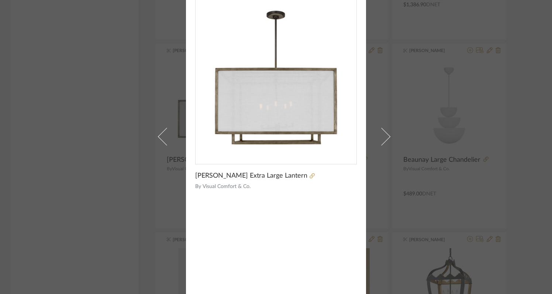
scroll to position [0, 0]
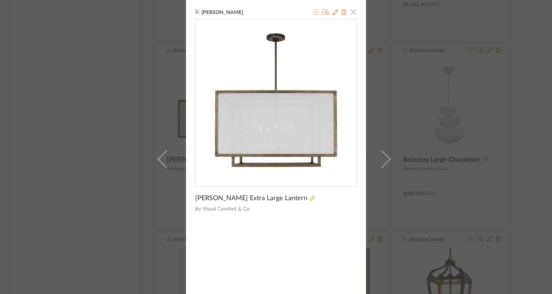
click at [350, 13] on span "button" at bounding box center [353, 11] width 15 height 15
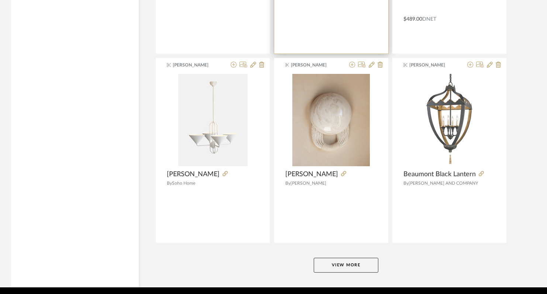
scroll to position [36232, 0]
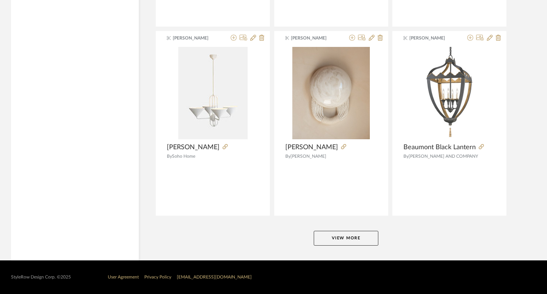
click at [345, 240] on button "View More" at bounding box center [346, 238] width 65 height 15
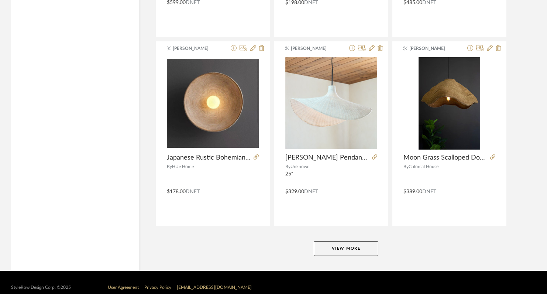
scroll to position [38499, 0]
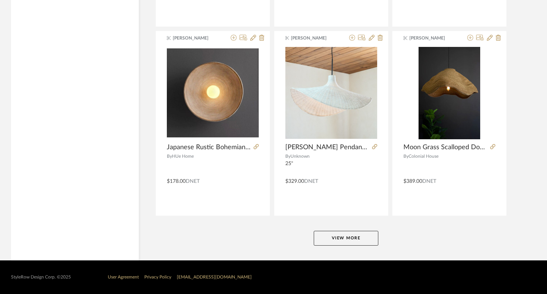
click at [352, 237] on button "View More" at bounding box center [346, 238] width 65 height 15
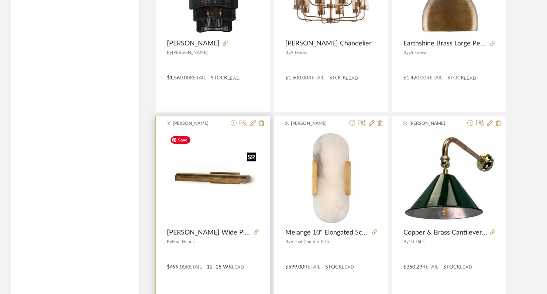
scroll to position [40307, 0]
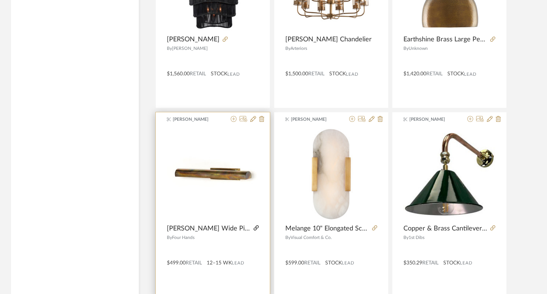
click at [254, 227] on icon at bounding box center [256, 227] width 5 height 5
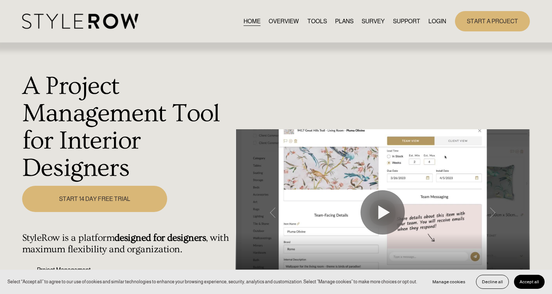
click at [439, 19] on link "LOGIN" at bounding box center [438, 21] width 18 height 10
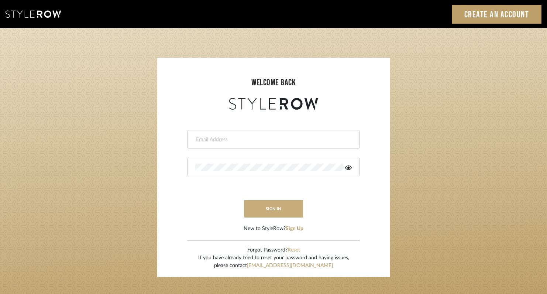
type input "[EMAIL_ADDRESS][DOMAIN_NAME]"
click at [280, 209] on button "sign in" at bounding box center [273, 208] width 59 height 17
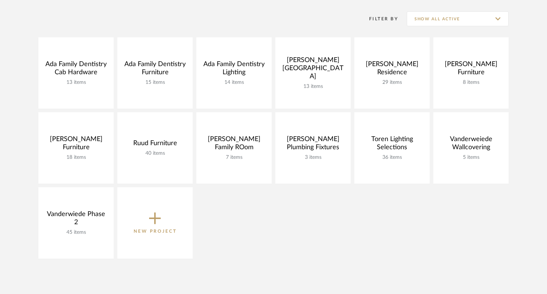
scroll to position [148, 0]
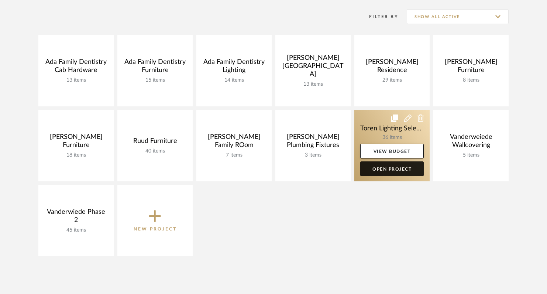
click at [383, 171] on link "Open Project" at bounding box center [392, 168] width 64 height 15
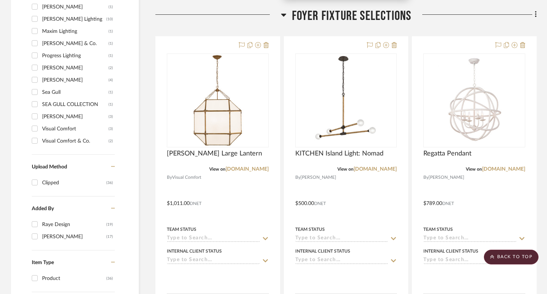
scroll to position [540, 0]
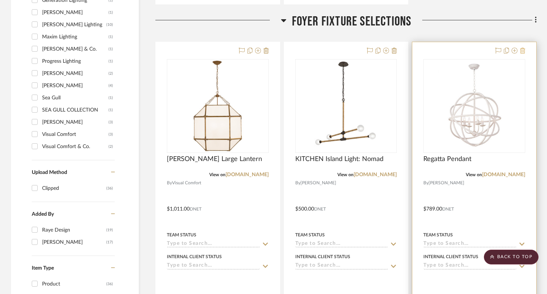
click at [524, 48] on icon at bounding box center [522, 51] width 5 height 6
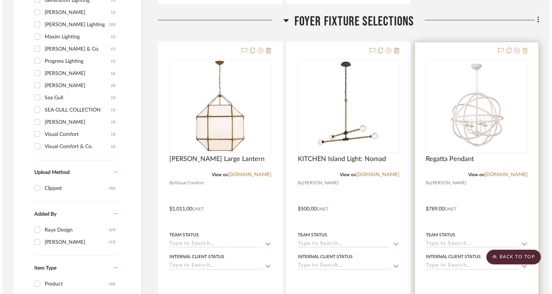
scroll to position [0, 0]
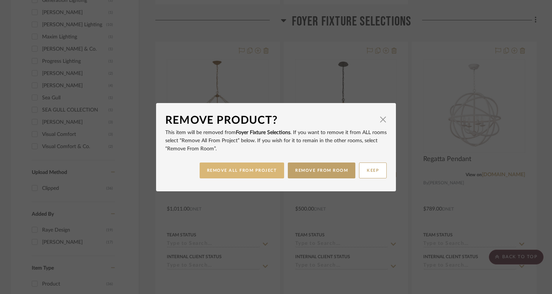
click at [250, 172] on button "REMOVE ALL FROM PROJECT" at bounding box center [242, 170] width 85 height 16
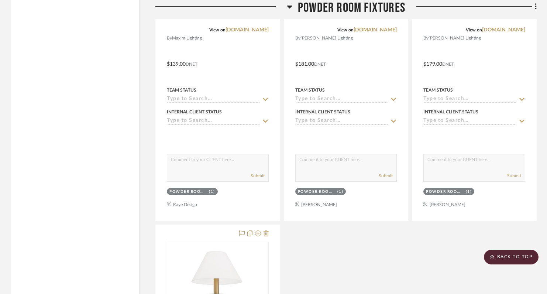
scroll to position [2469, 0]
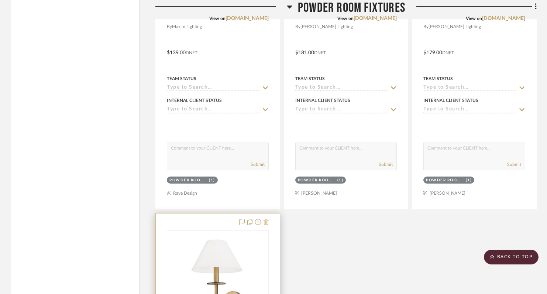
click at [268, 219] on icon at bounding box center [266, 222] width 5 height 6
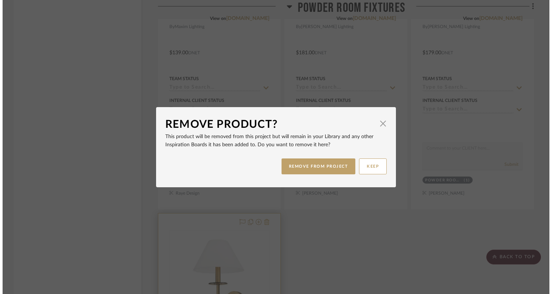
scroll to position [0, 0]
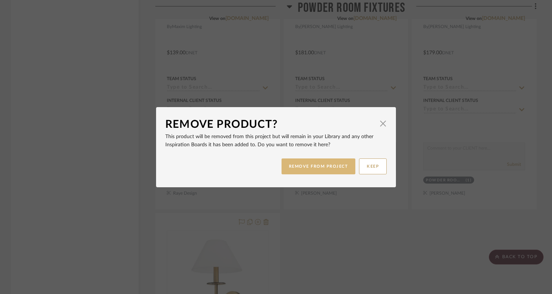
click at [300, 167] on button "REMOVE FROM PROJECT" at bounding box center [319, 166] width 74 height 16
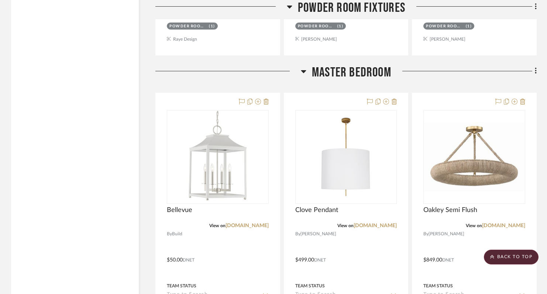
scroll to position [2628, 0]
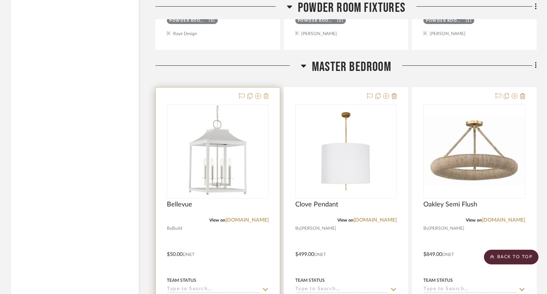
click at [267, 93] on icon at bounding box center [266, 96] width 5 height 6
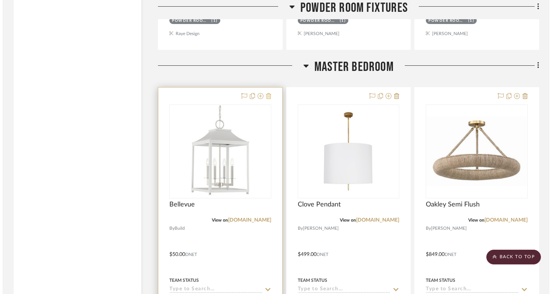
scroll to position [0, 0]
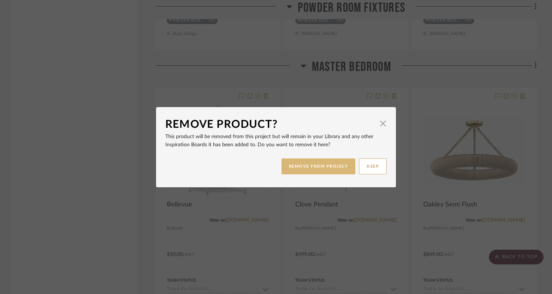
click at [300, 165] on button "REMOVE FROM PROJECT" at bounding box center [319, 166] width 74 height 16
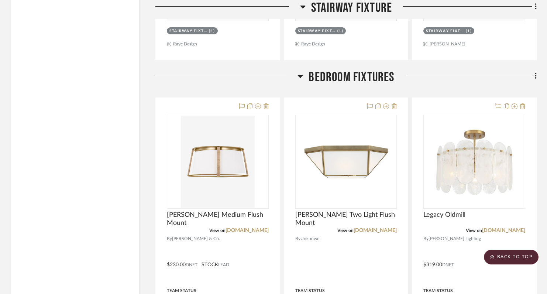
scroll to position [3702, 0]
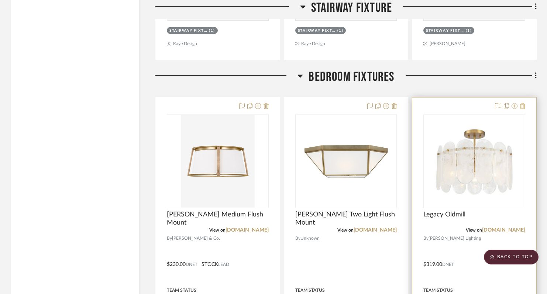
click at [522, 103] on icon at bounding box center [522, 106] width 5 height 6
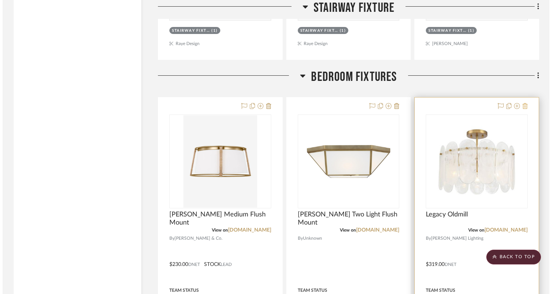
scroll to position [0, 0]
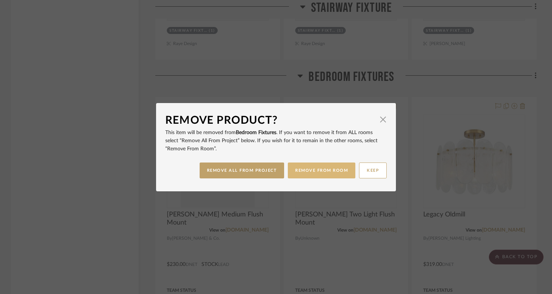
click at [326, 170] on button "REMOVE FROM ROOM" at bounding box center [322, 170] width 68 height 16
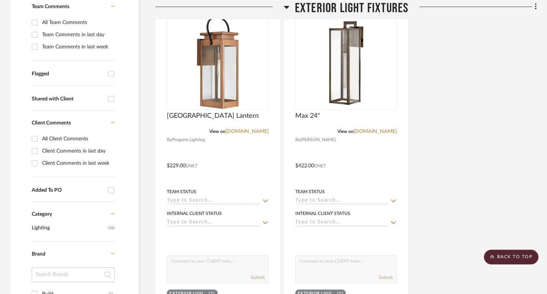
scroll to position [181, 0]
